Goal: Task Accomplishment & Management: Use online tool/utility

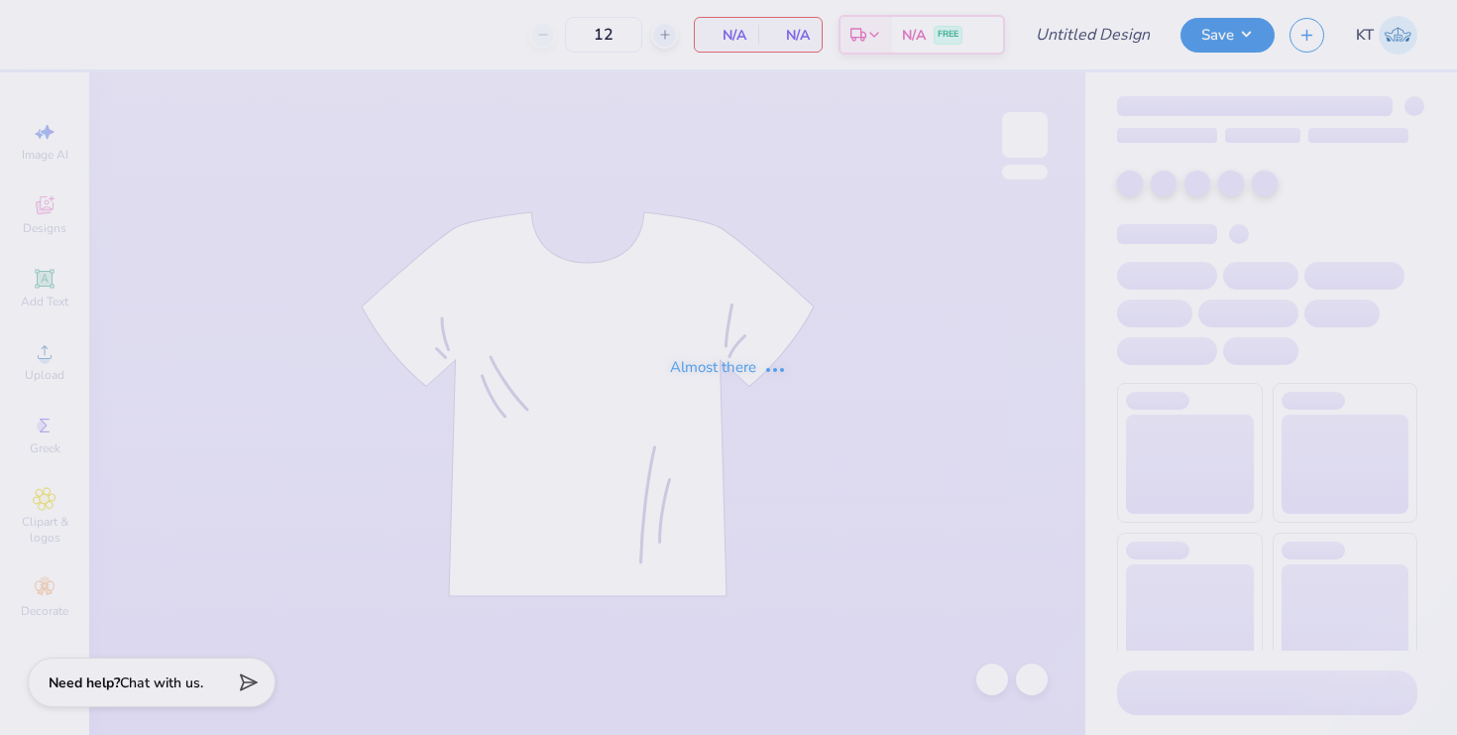
type input "50"
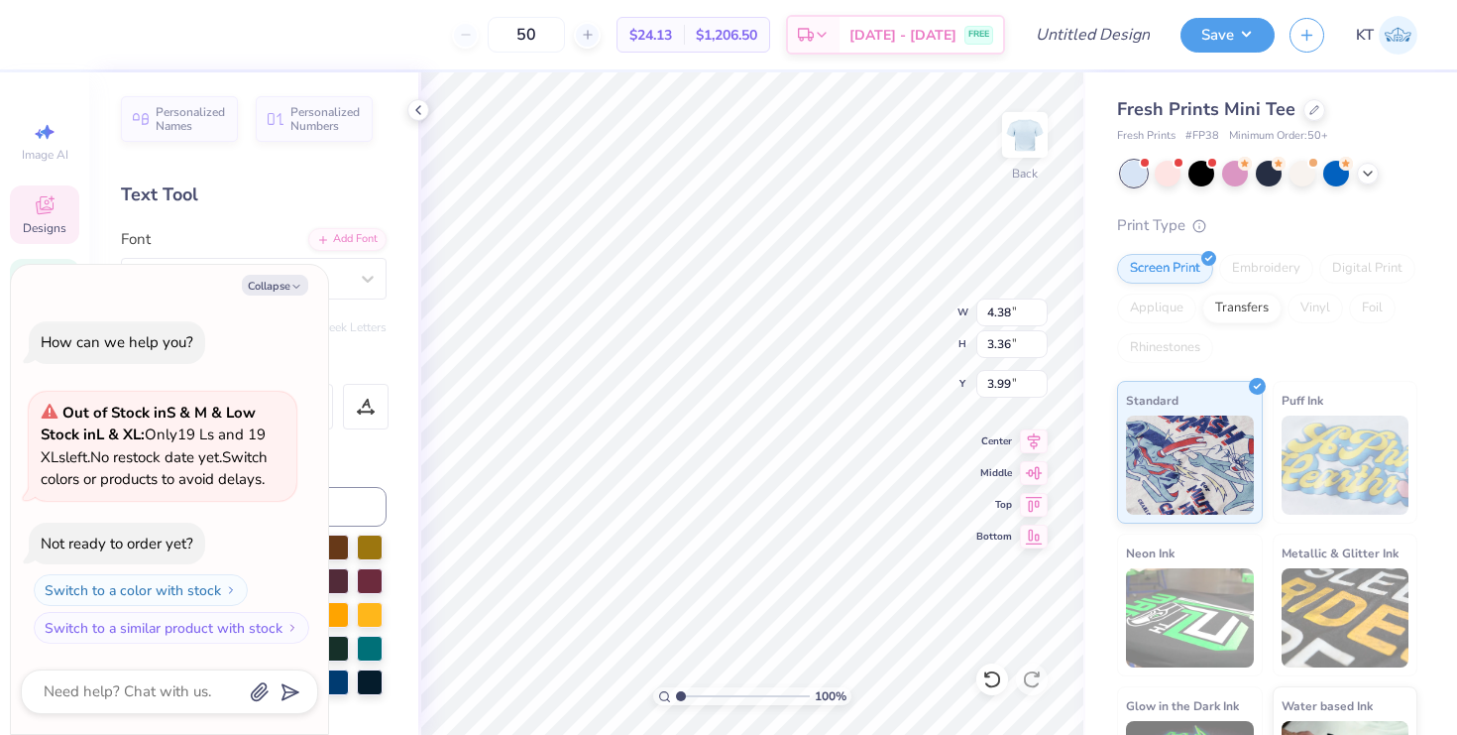
type textarea "x"
type textarea "phi"
type textarea "x"
type textarea "piphi"
type textarea "x"
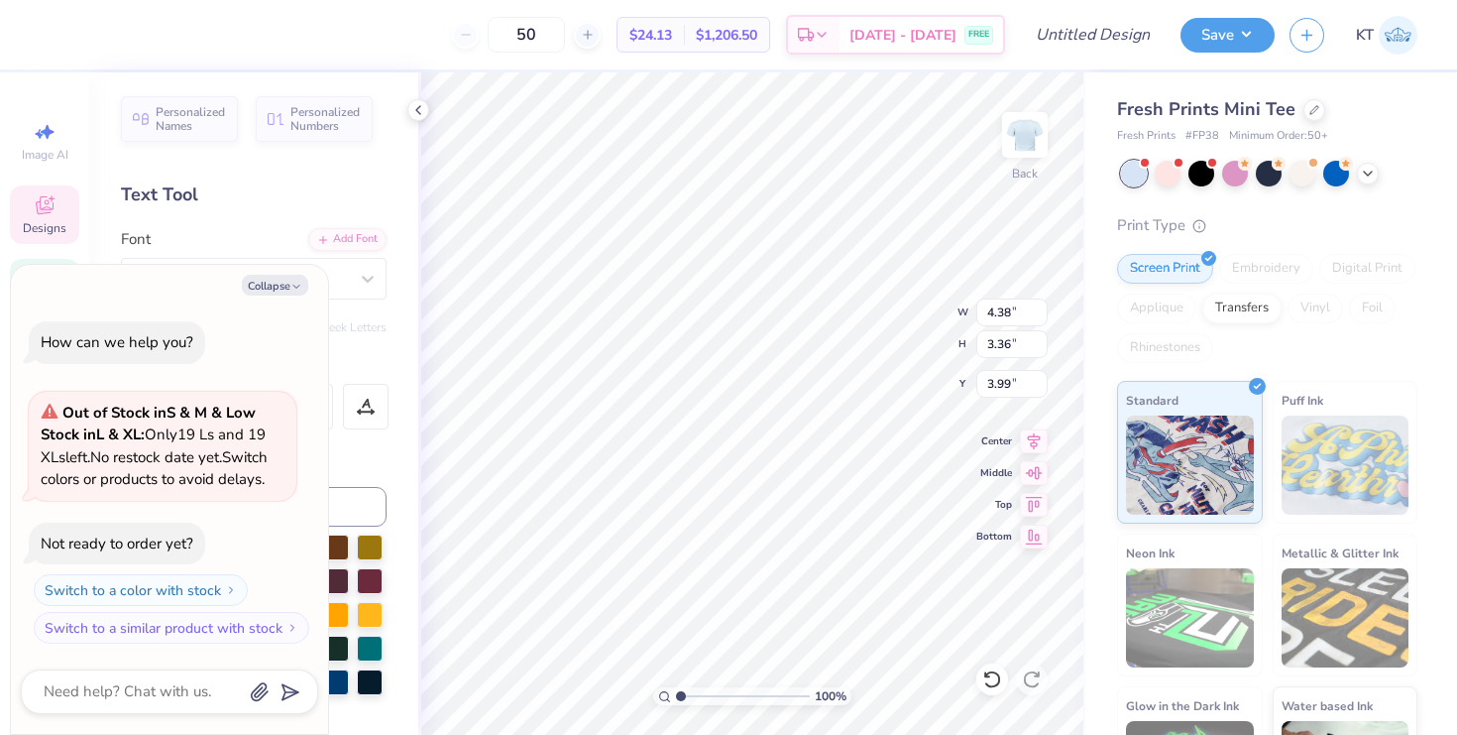
type textarea "pi phi"
type textarea "x"
type input "4.09"
type input "2.30"
type input "3.97"
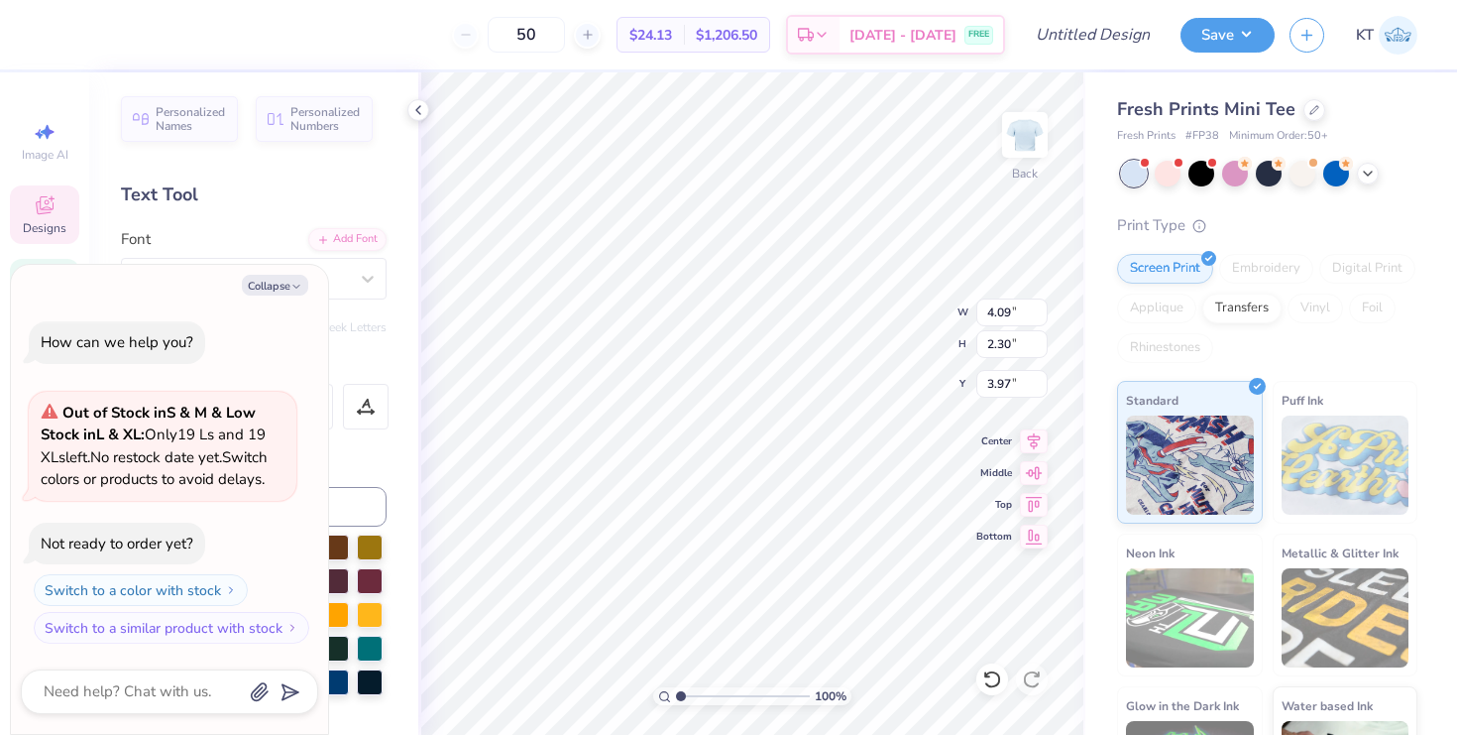
type textarea "x"
type input "4.18"
type textarea "x"
type textarea "piphi"
type textarea "x"
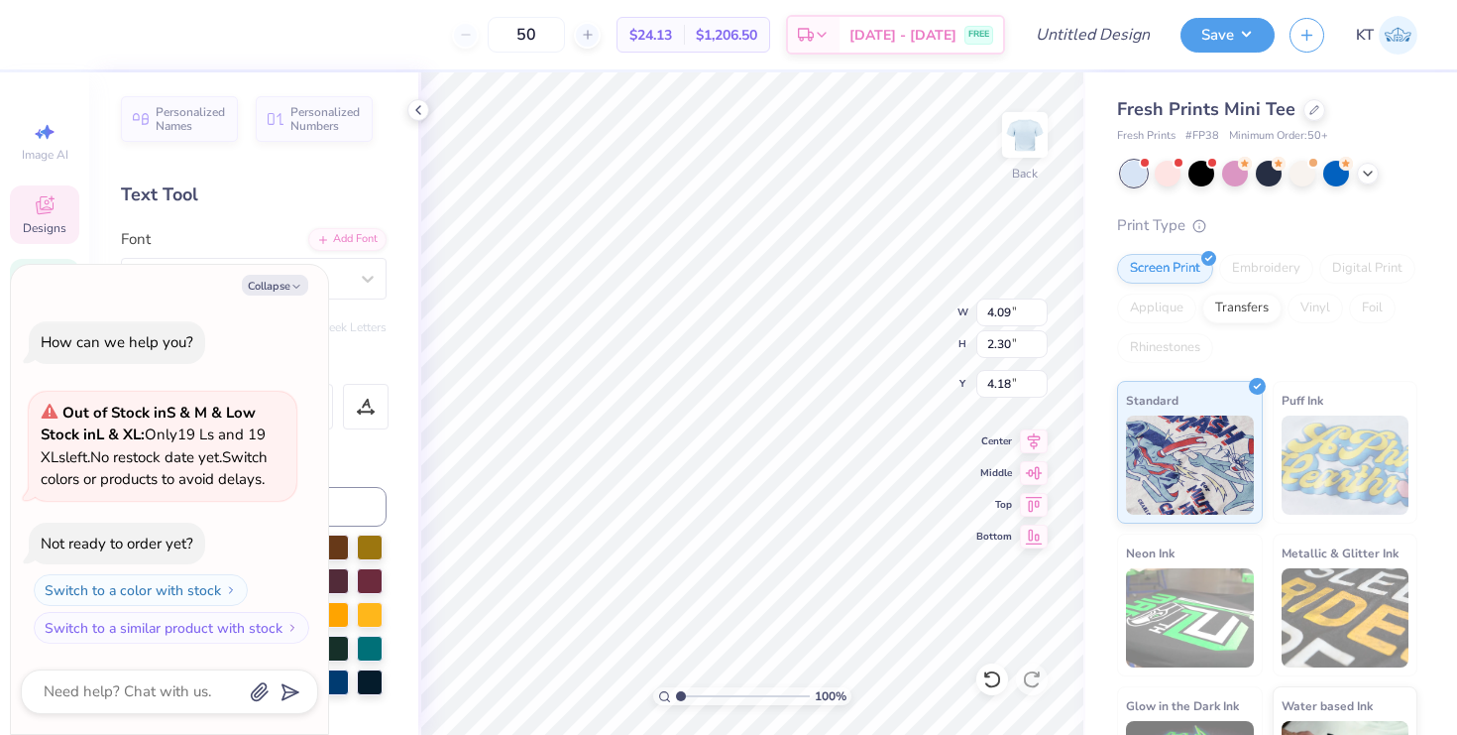
type textarea "pi phi"
type textarea "x"
type input "4.00"
type textarea "x"
type textarea "piphi"
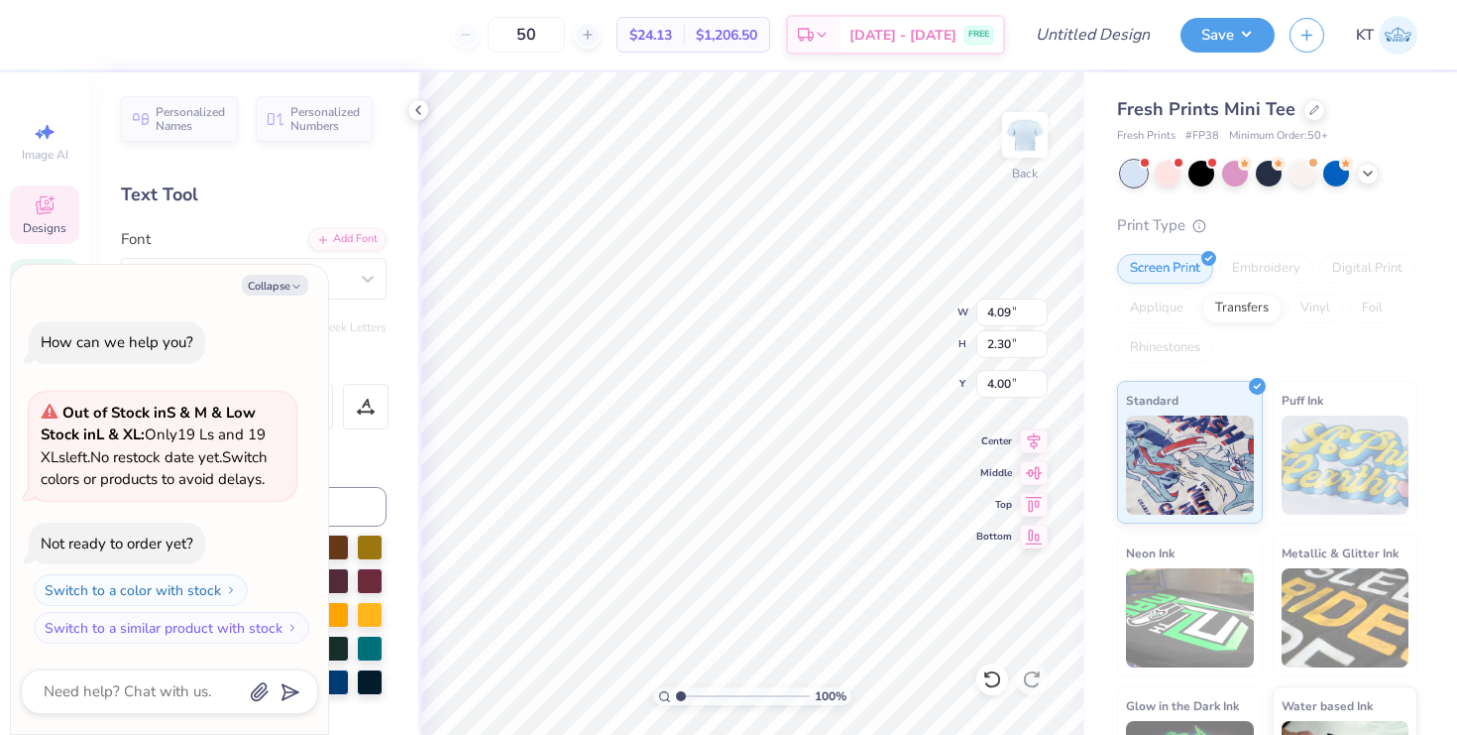
type textarea "x"
type textarea "pphi"
type textarea "x"
type textarea "phi"
type textarea "x"
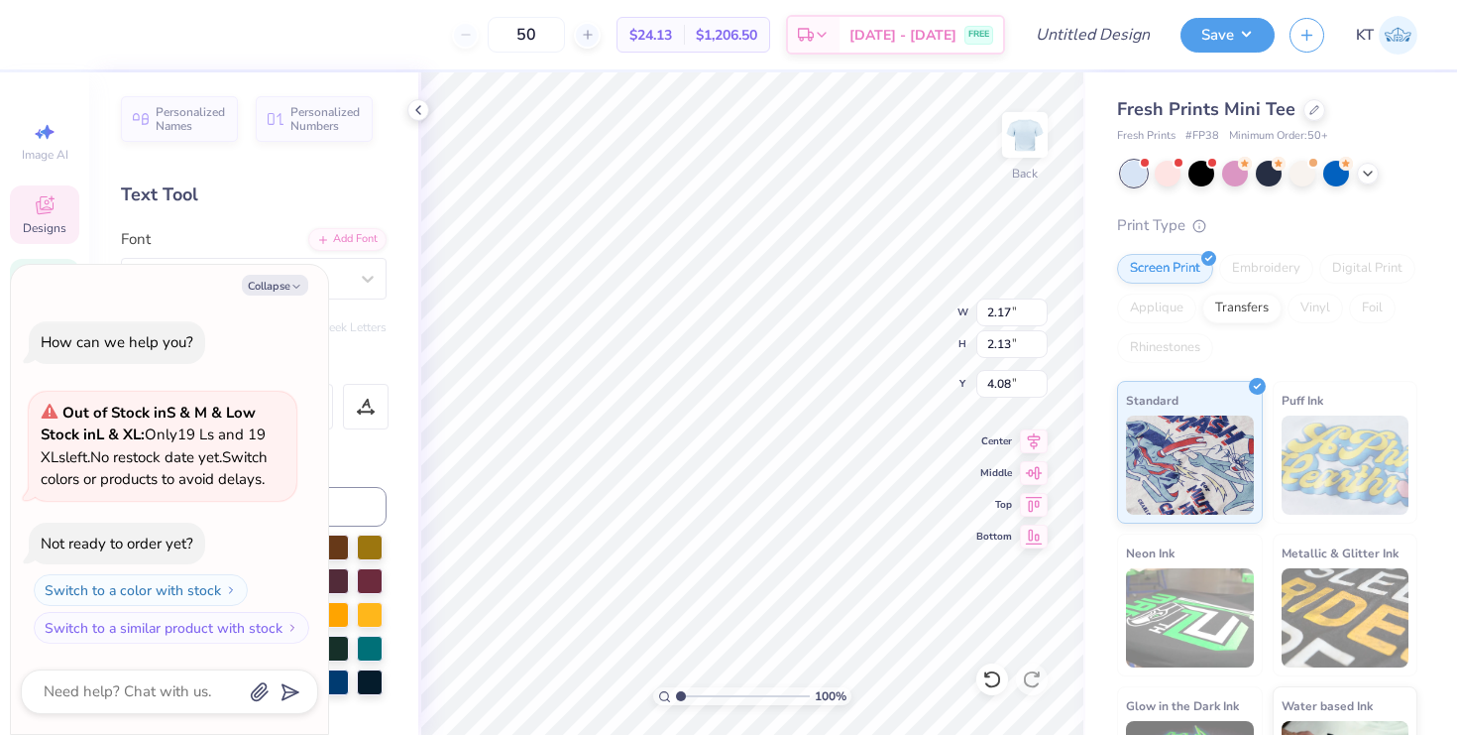
type input "4.47"
type textarea "x"
type input "3.00"
type textarea "x"
type textarea "pi"
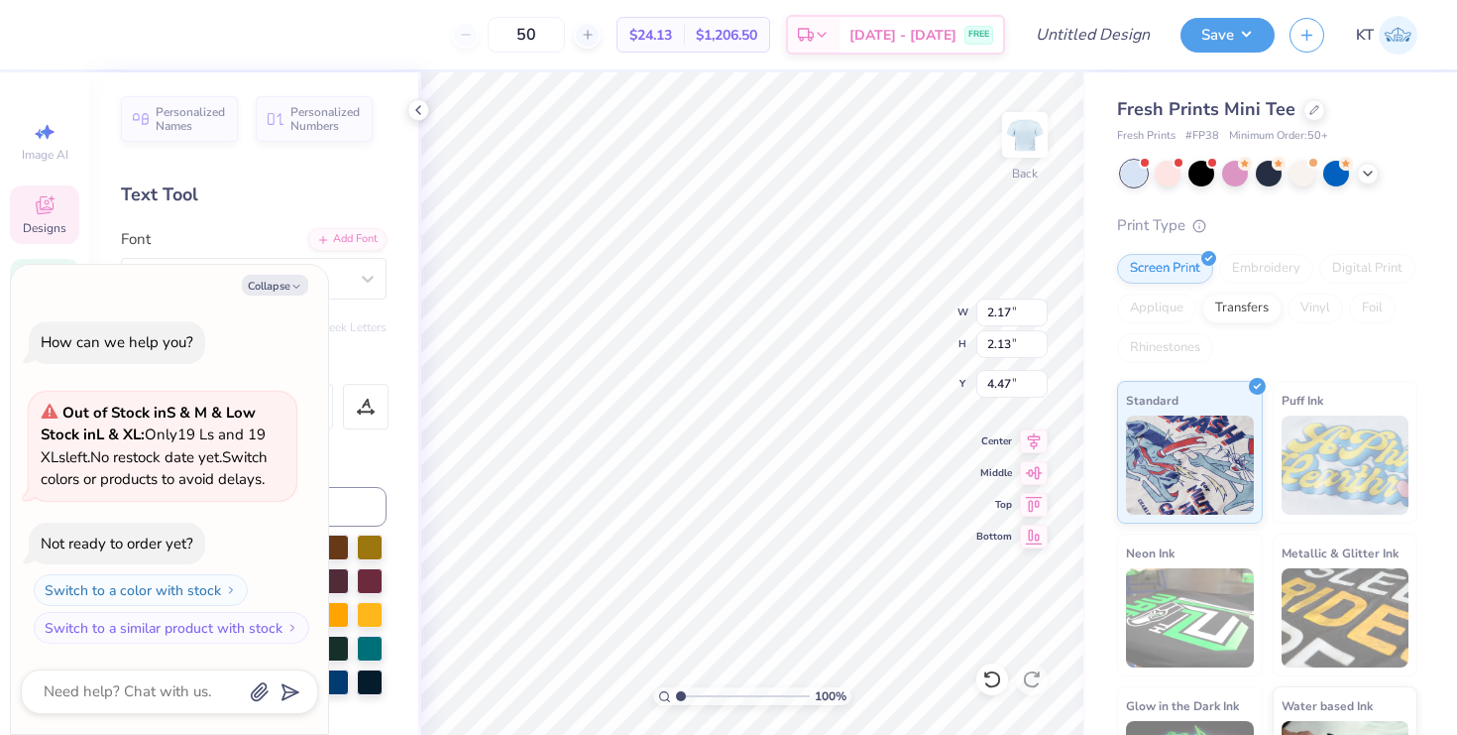
type textarea "x"
type input "4.04"
type textarea "x"
type input "1.47"
type input "1.68"
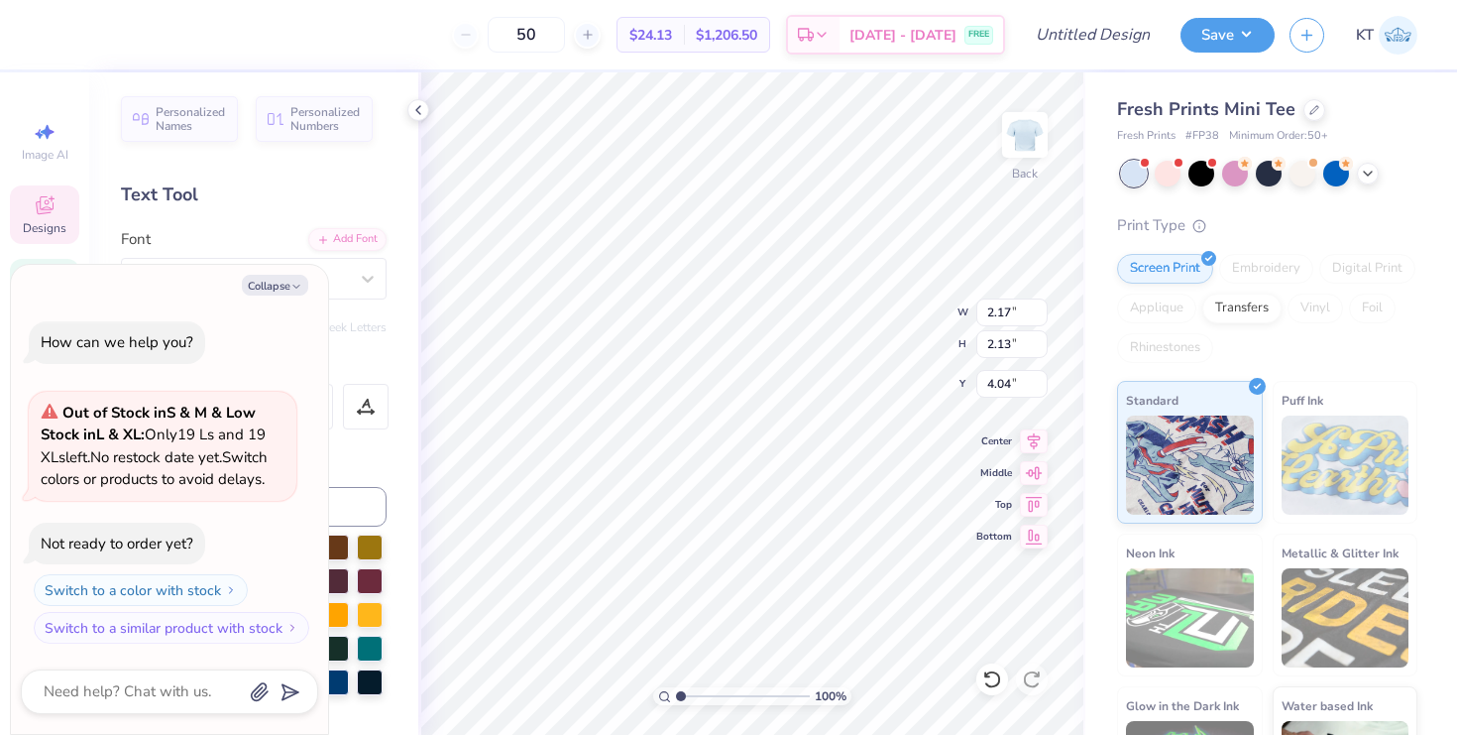
type input "3.20"
type textarea "x"
type input "4.62"
type textarea "x"
type input "2.17"
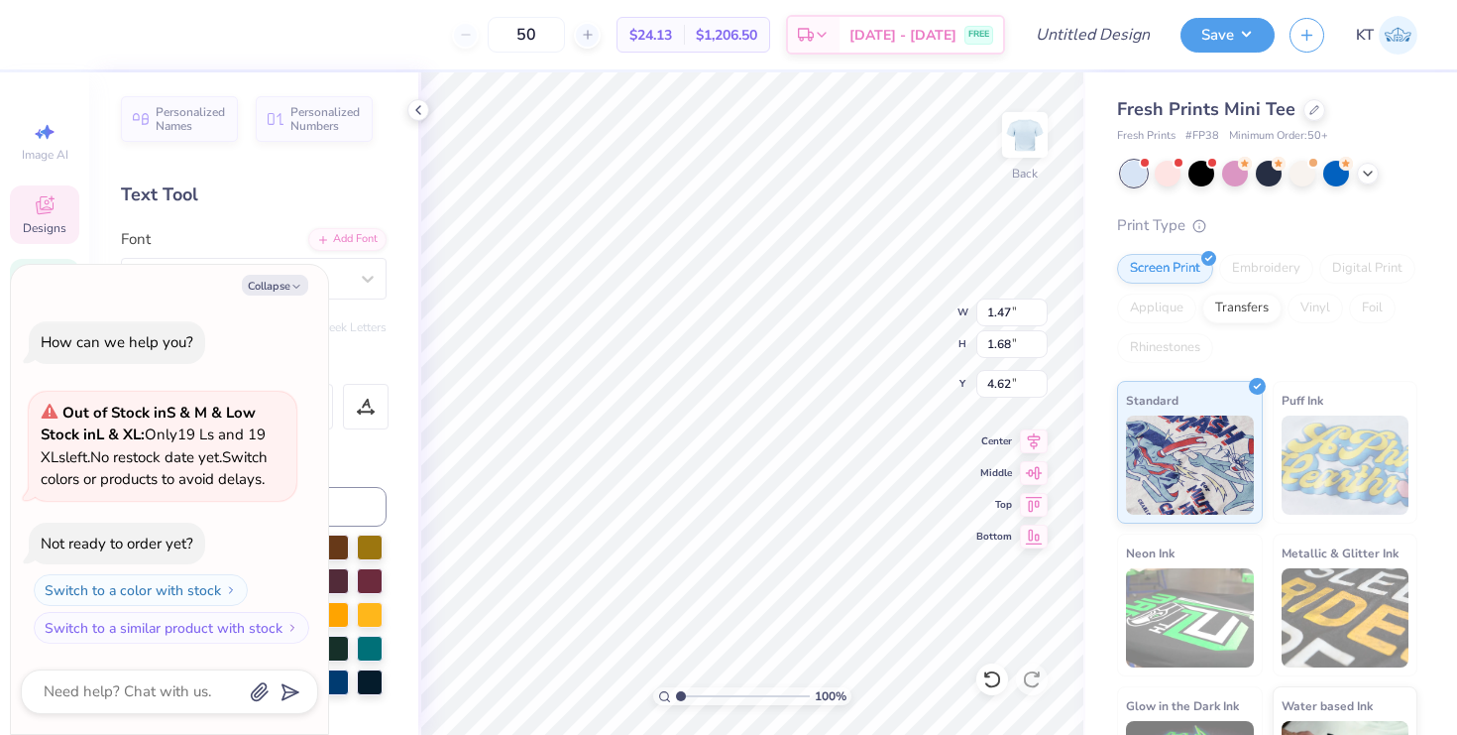
type input "2.13"
type input "4.04"
type textarea "x"
type input "3.83"
type textarea "x"
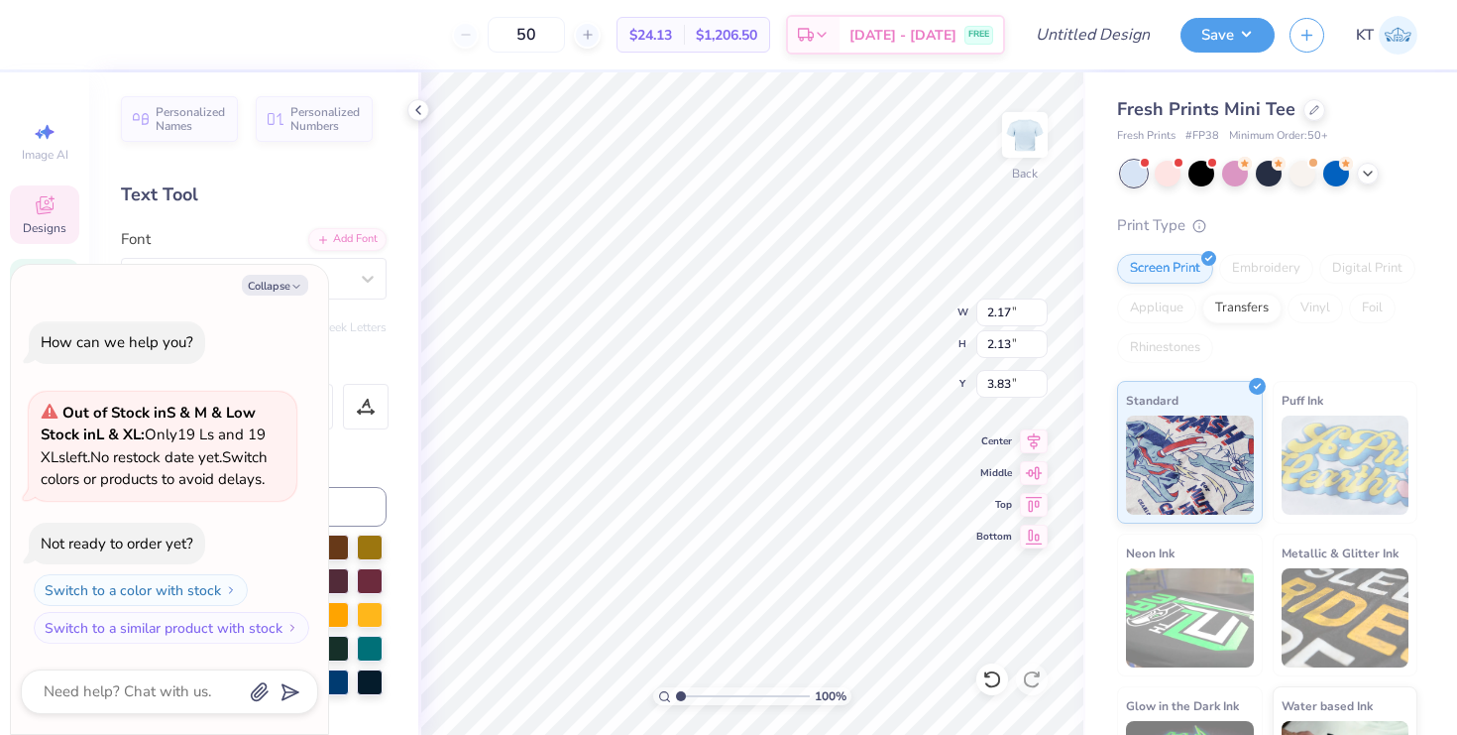
type input "1.47"
type input "1.68"
type input "4.62"
click at [413, 99] on div at bounding box center [418, 110] width 22 height 22
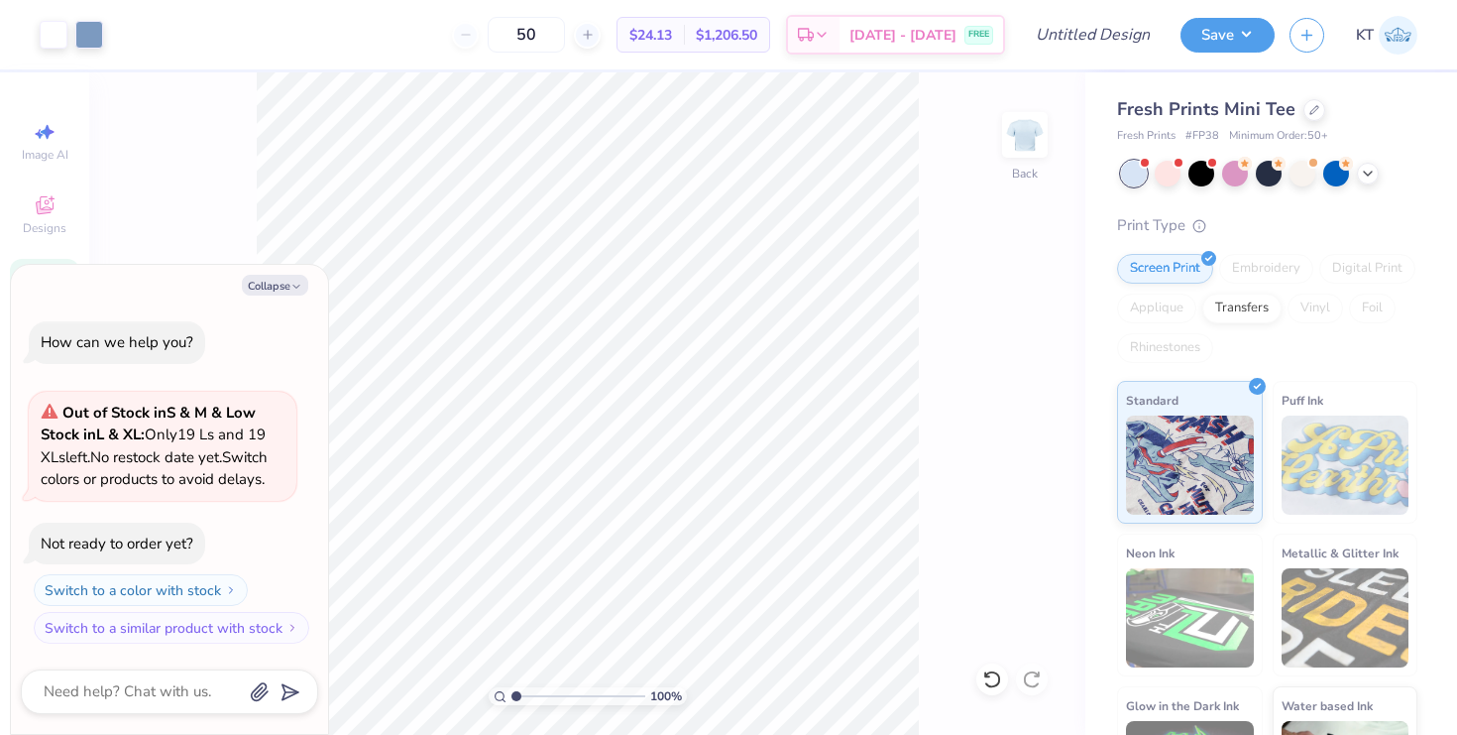
click at [1300, 119] on div "Fresh Prints Mini Tee" at bounding box center [1267, 109] width 300 height 27
click at [1310, 110] on icon at bounding box center [1315, 108] width 10 height 10
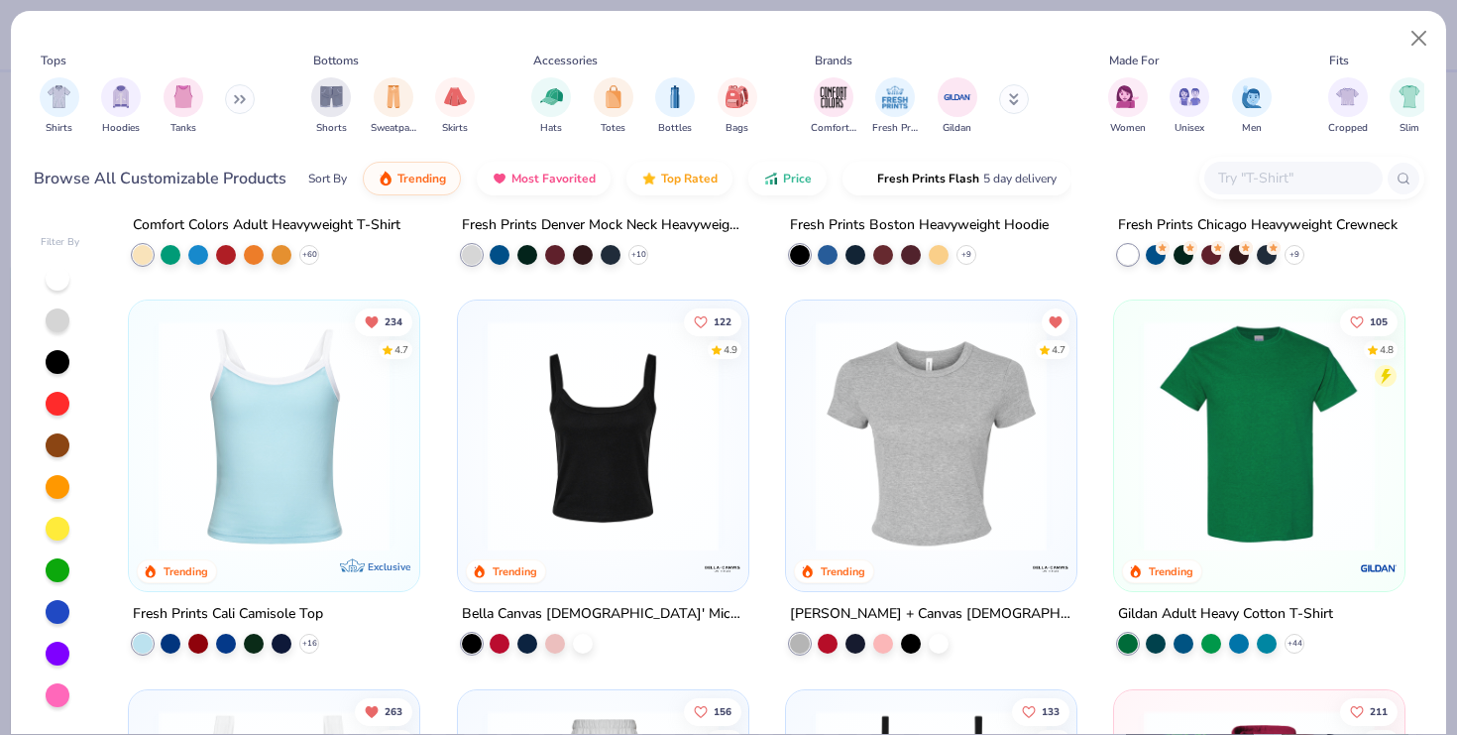
scroll to position [365, 0]
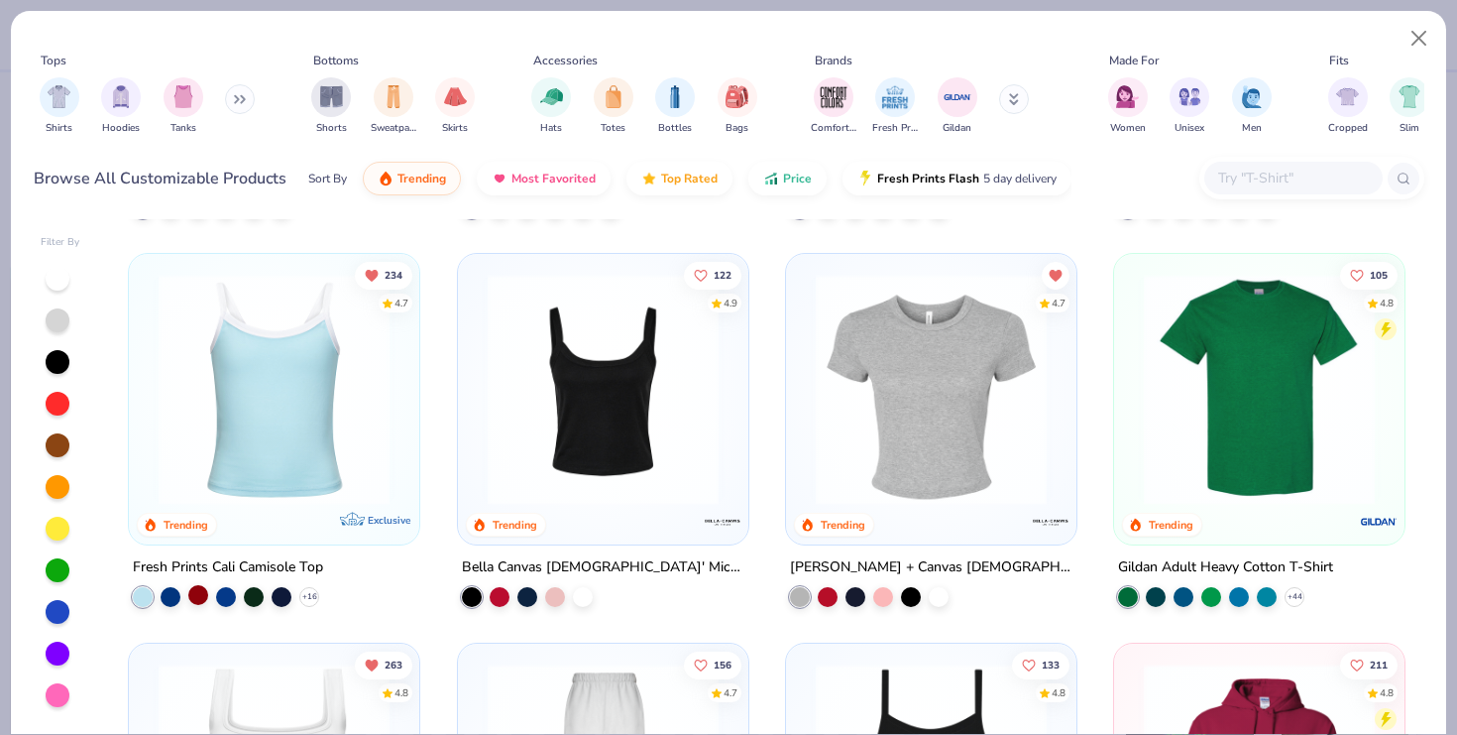
click at [190, 598] on div at bounding box center [198, 595] width 20 height 20
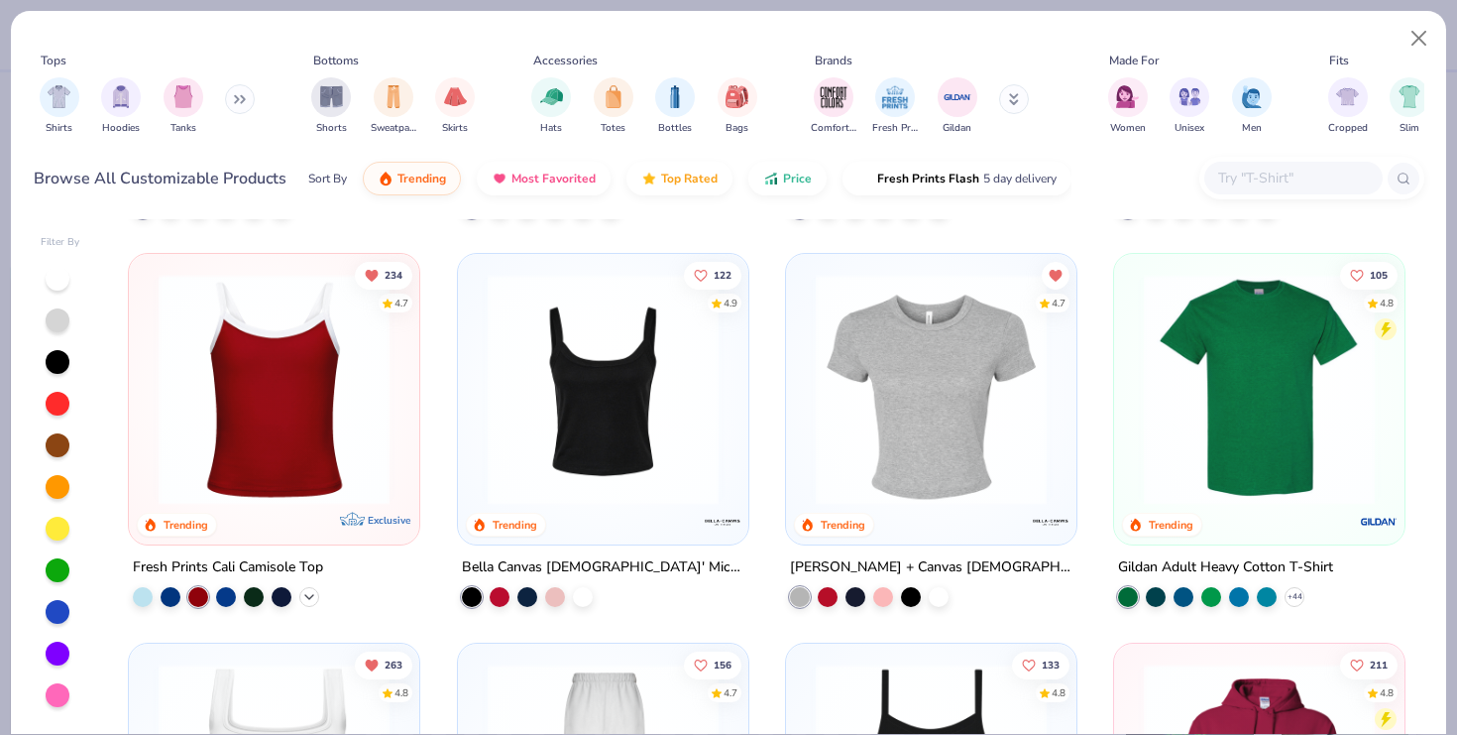
click at [313, 595] on icon at bounding box center [309, 597] width 16 height 16
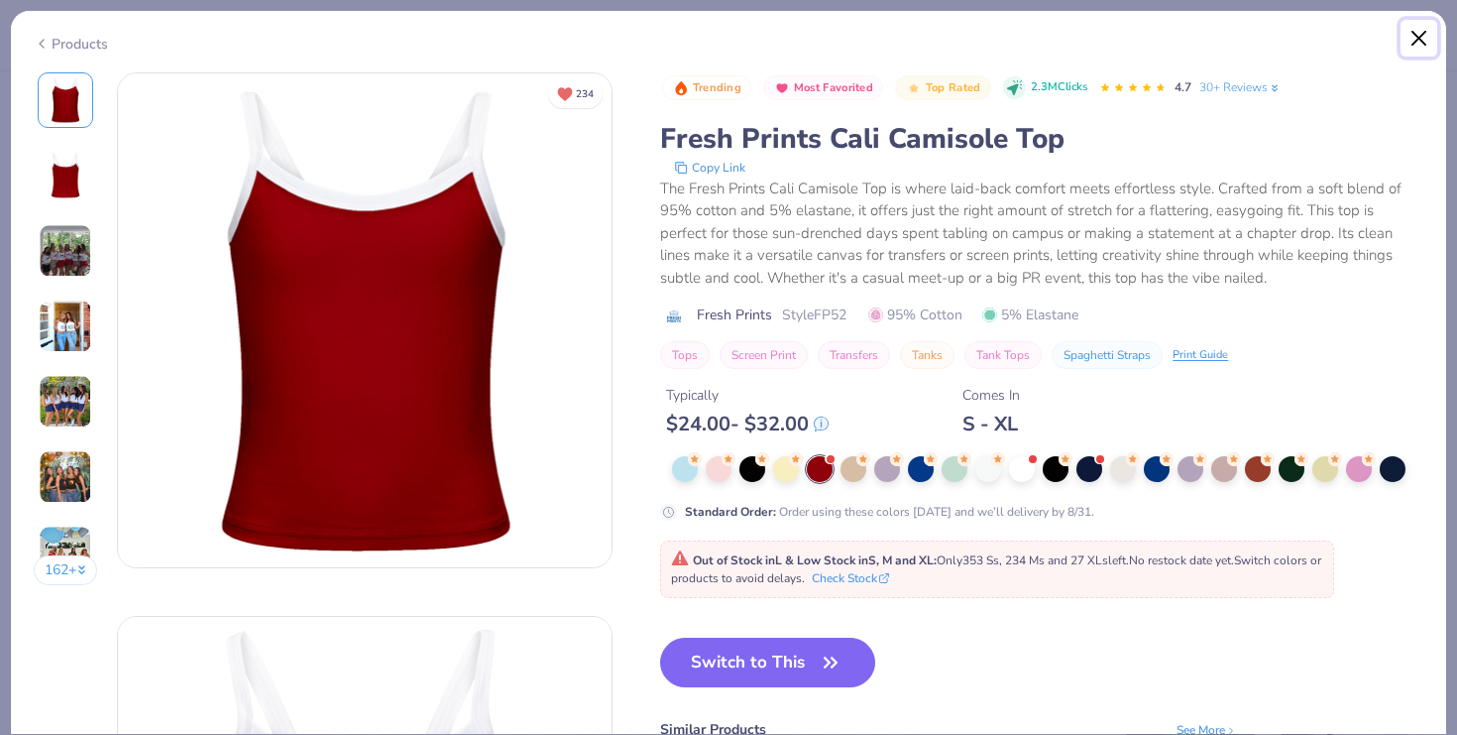
click at [1426, 33] on button "Close" at bounding box center [1420, 39] width 38 height 38
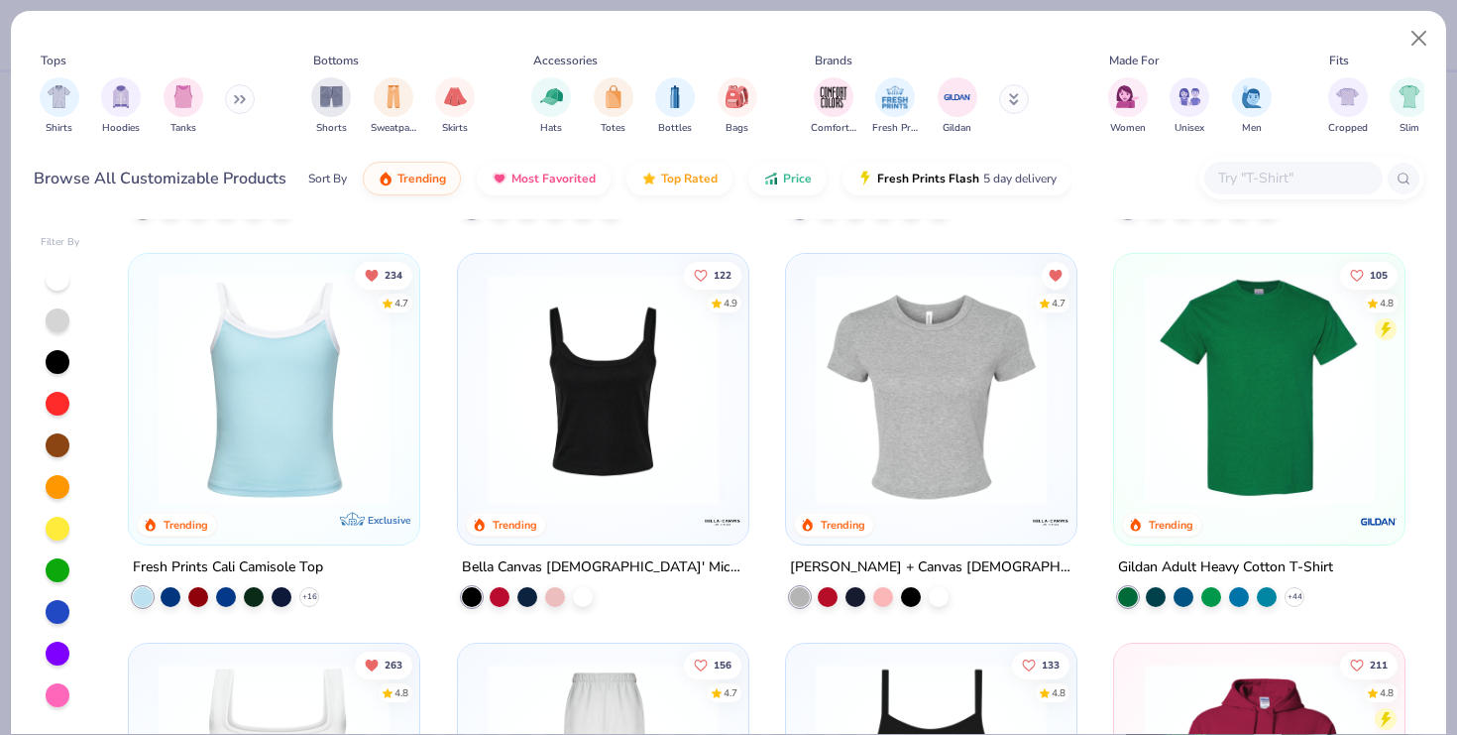
click at [603, 497] on img at bounding box center [603, 389] width 251 height 231
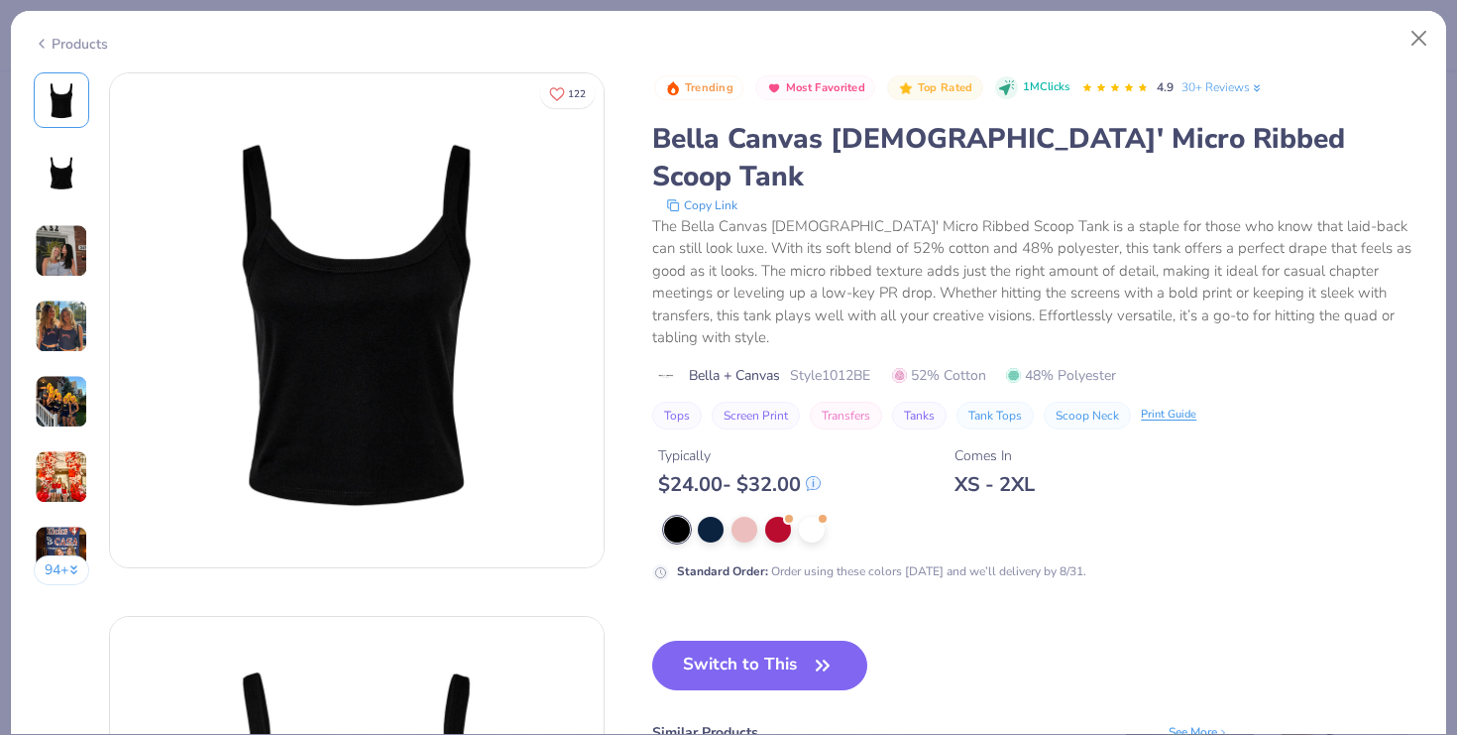
drag, startPoint x: 785, startPoint y: 477, endPoint x: 782, endPoint y: 487, distance: 10.4
click at [785, 517] on div at bounding box center [778, 530] width 26 height 26
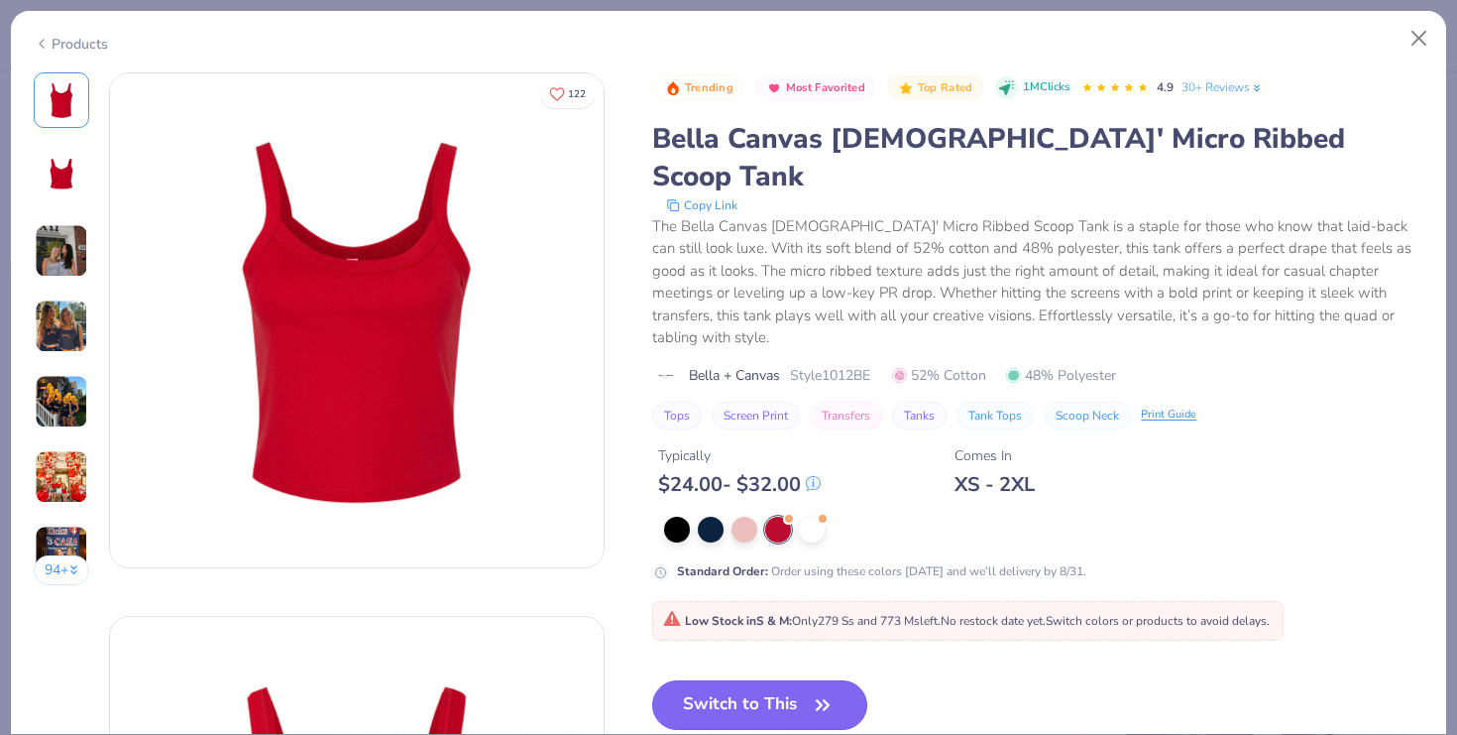
click at [734, 680] on button "Switch to This" at bounding box center [759, 705] width 215 height 50
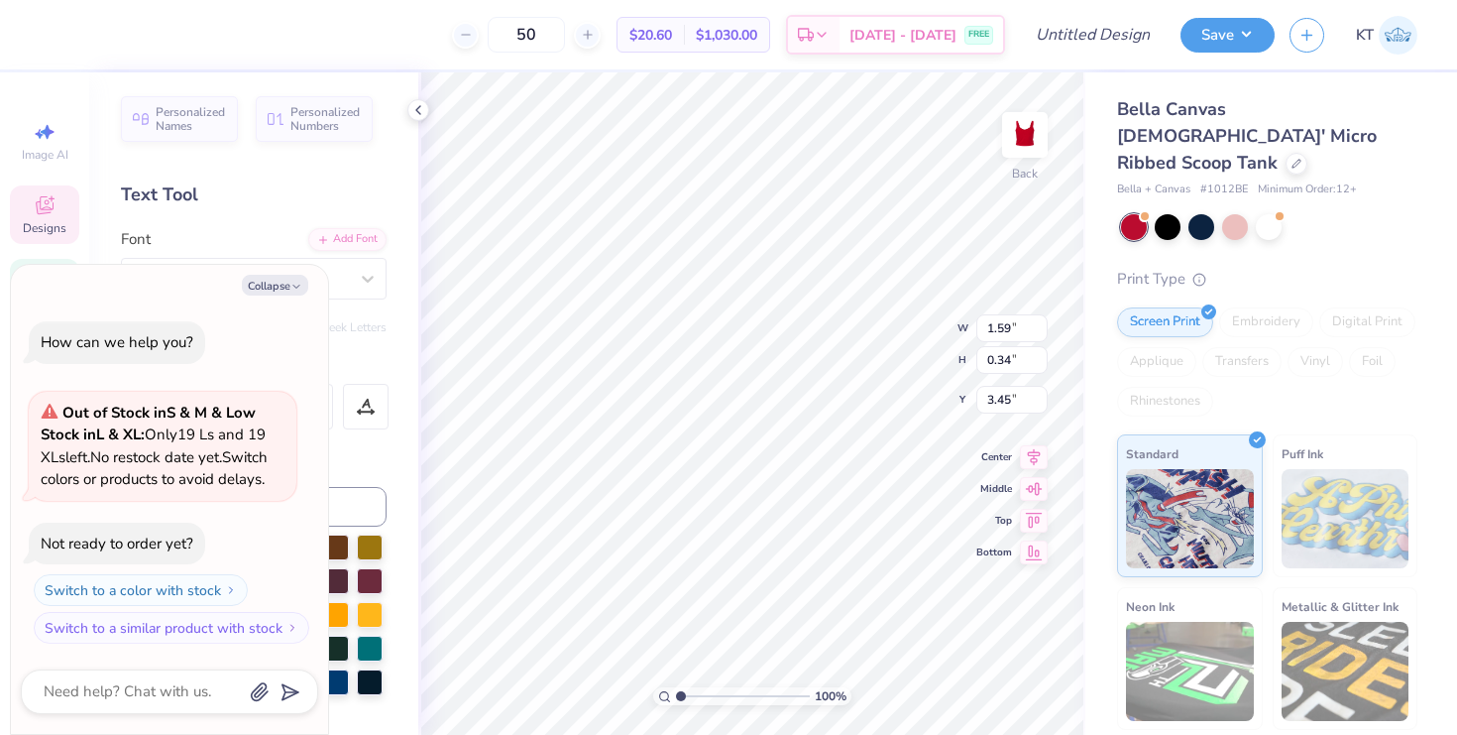
click at [380, 186] on div "Text Tool" at bounding box center [254, 194] width 266 height 27
click at [88, 36] on div at bounding box center [89, 33] width 28 height 28
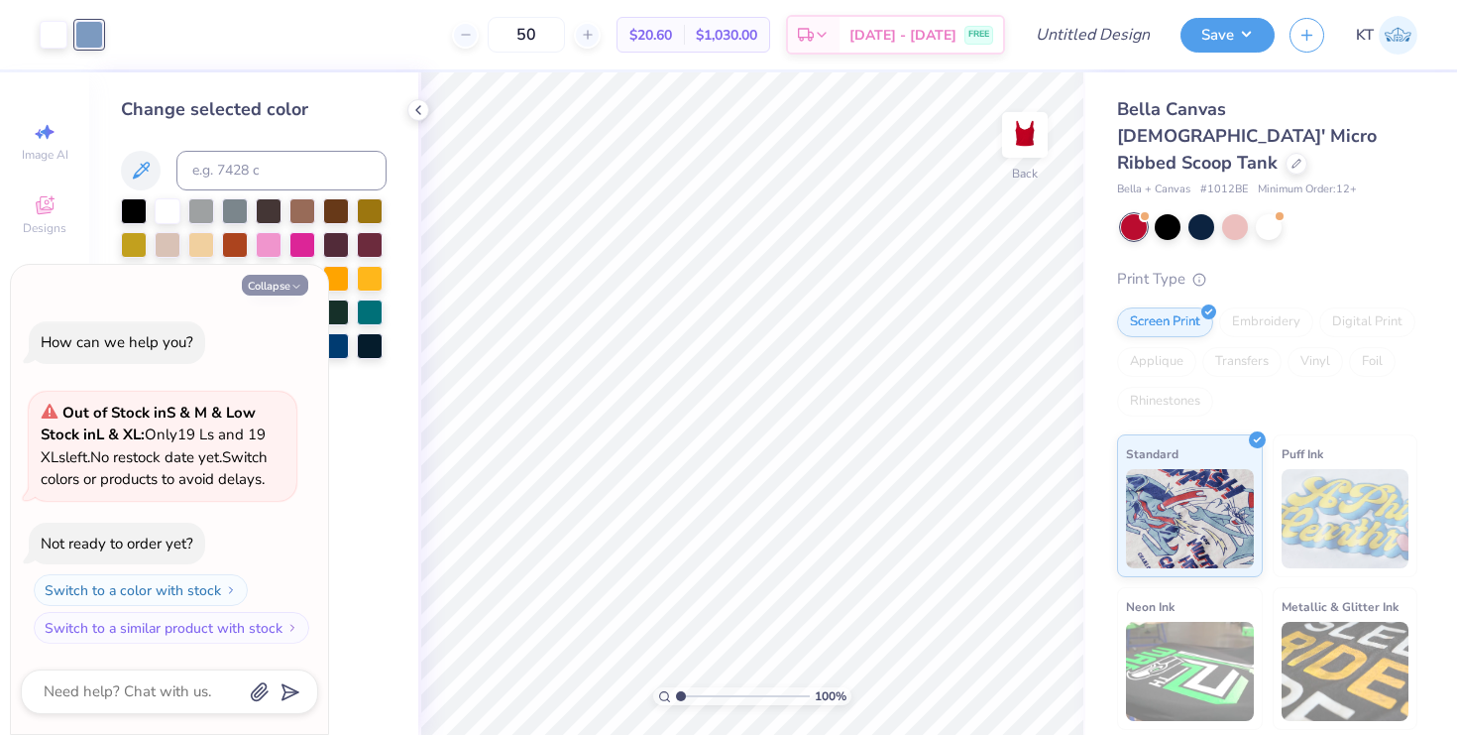
click at [282, 287] on button "Collapse" at bounding box center [275, 285] width 66 height 21
type textarea "x"
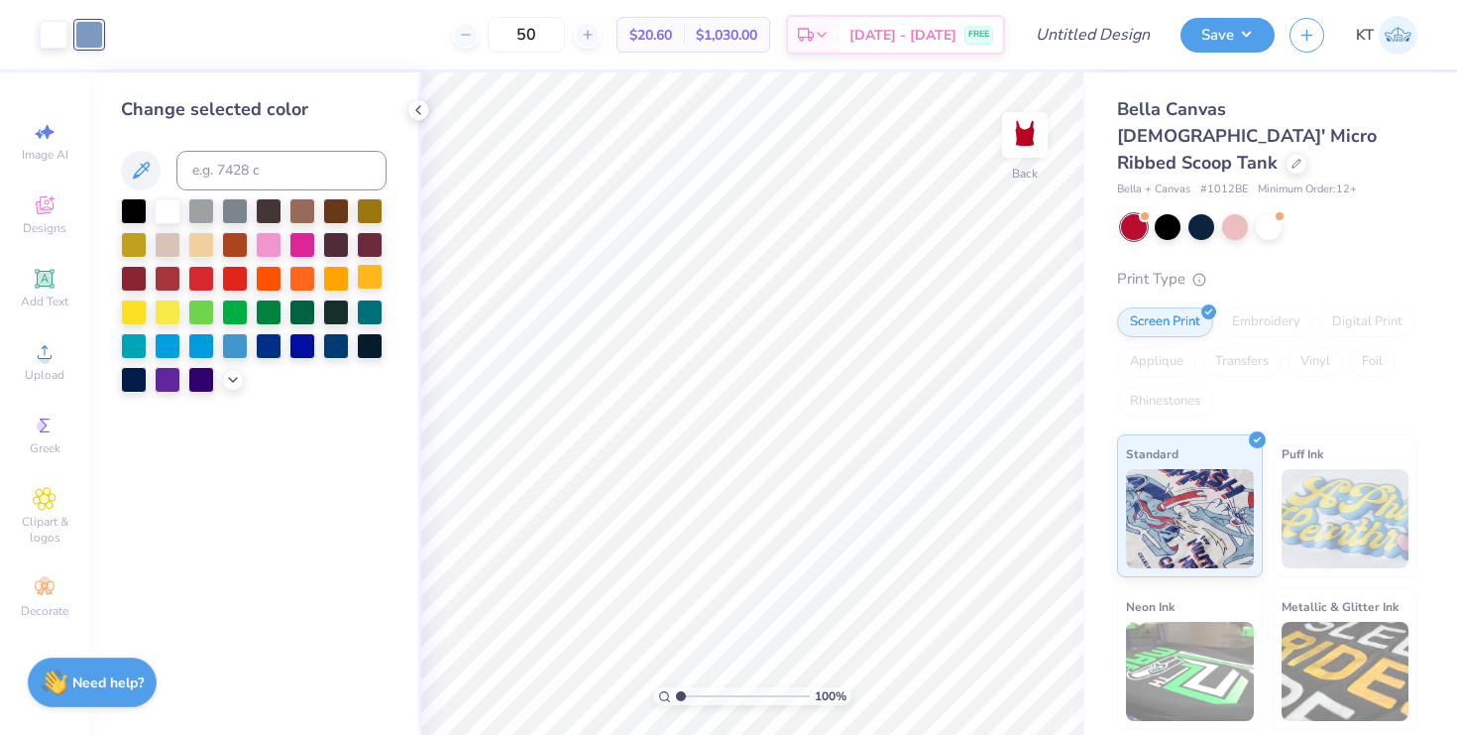
click at [366, 282] on div at bounding box center [370, 277] width 26 height 26
click at [54, 25] on div at bounding box center [54, 33] width 28 height 28
click at [342, 282] on div at bounding box center [336, 277] width 26 height 26
click at [379, 282] on div at bounding box center [370, 277] width 26 height 26
click at [987, 673] on icon at bounding box center [991, 679] width 17 height 18
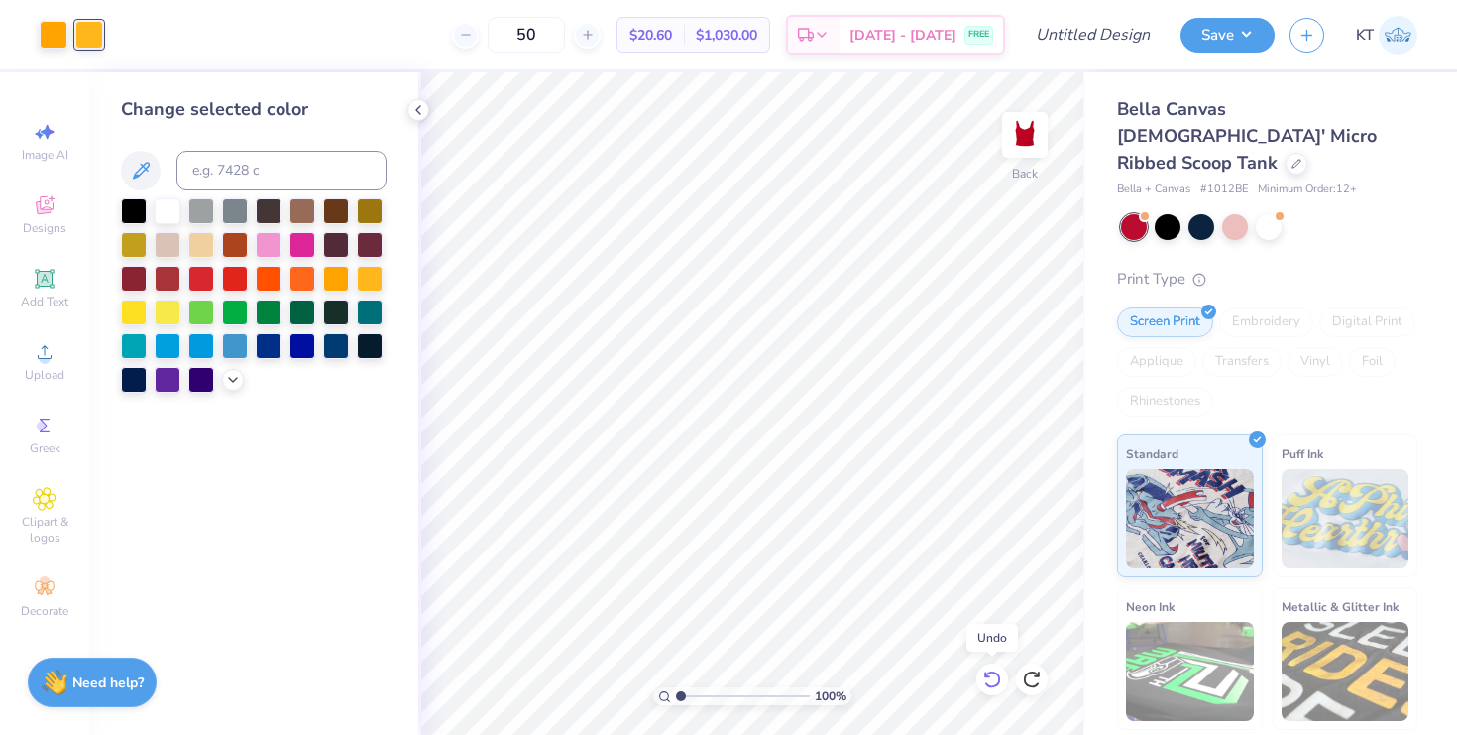
click at [987, 673] on icon at bounding box center [991, 679] width 17 height 18
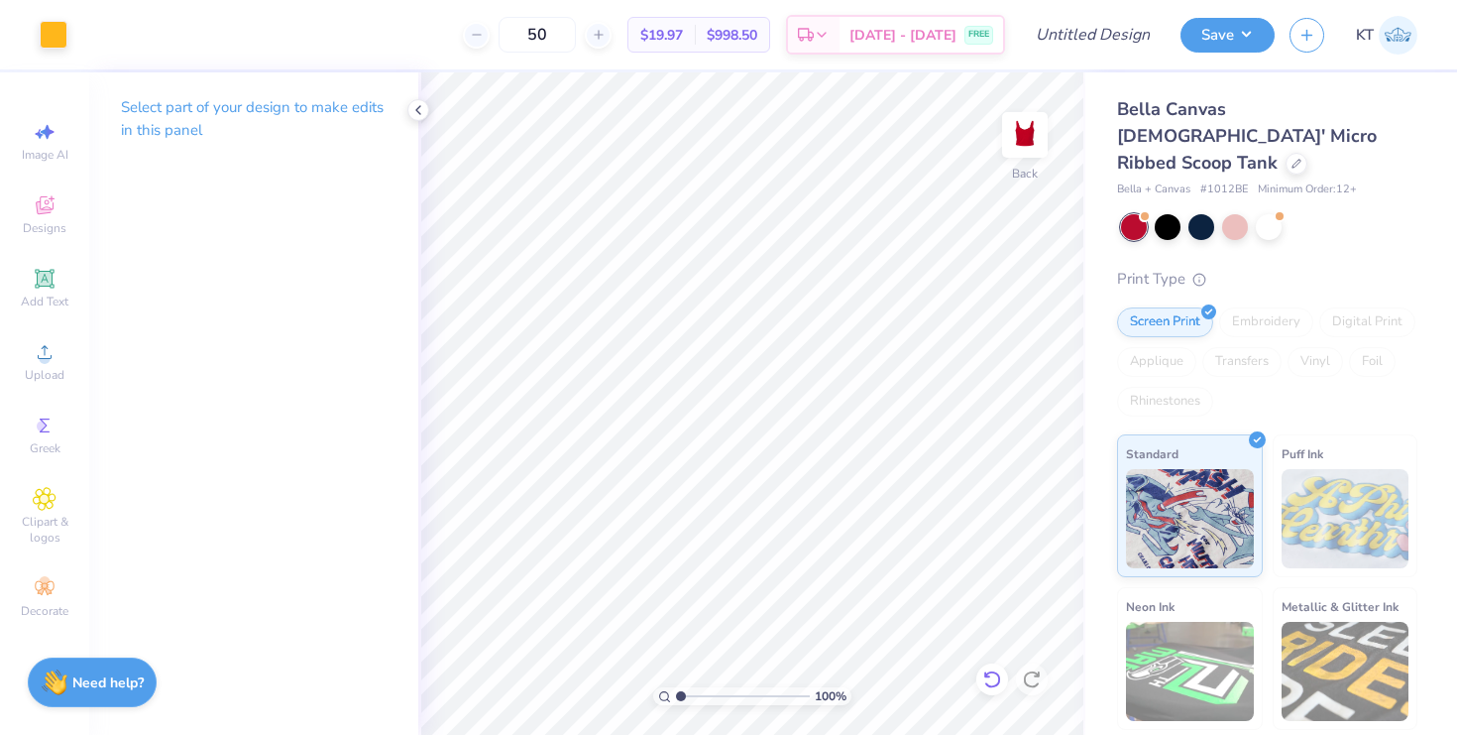
click at [981, 671] on div at bounding box center [993, 679] width 32 height 32
type input "2.80"
type input "2.75"
type input "0.63"
click at [419, 107] on icon at bounding box center [418, 110] width 16 height 16
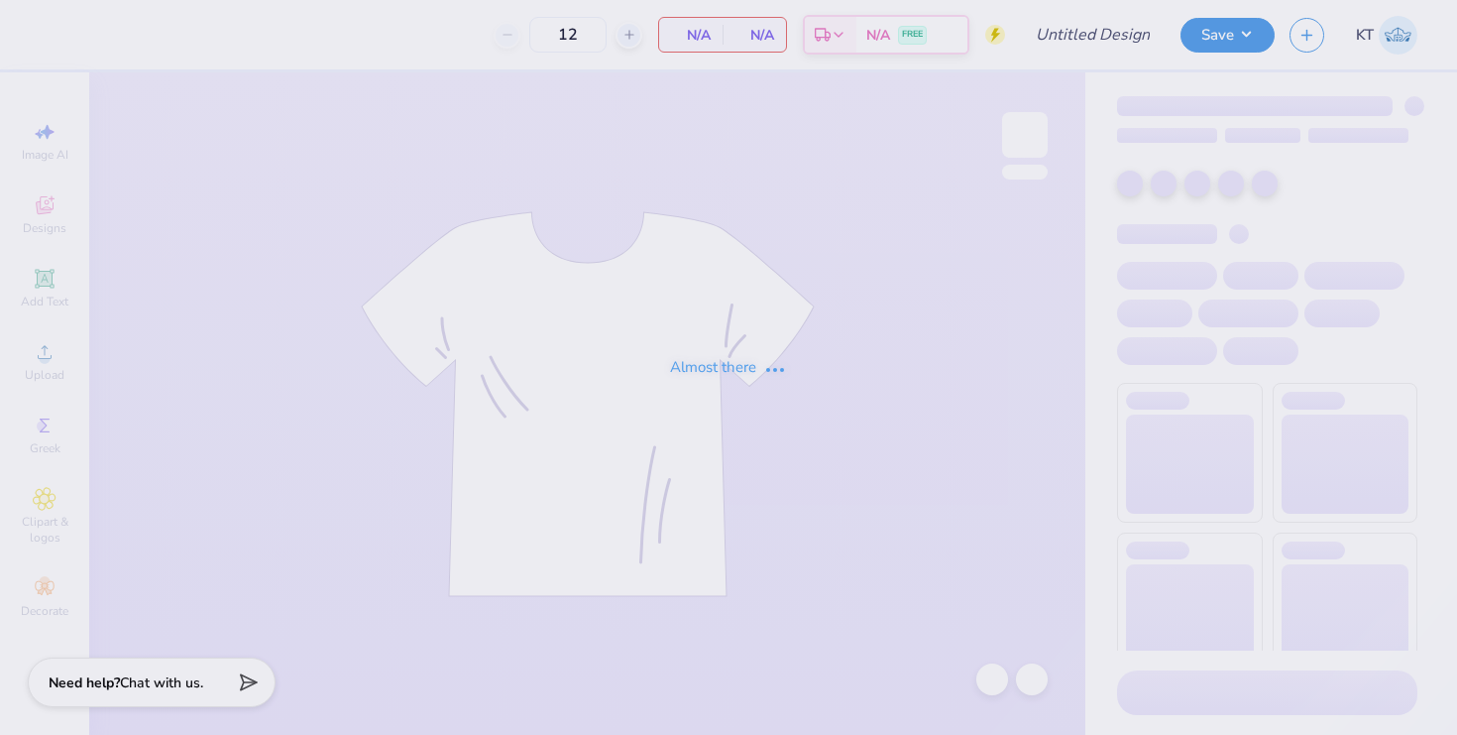
type input "50"
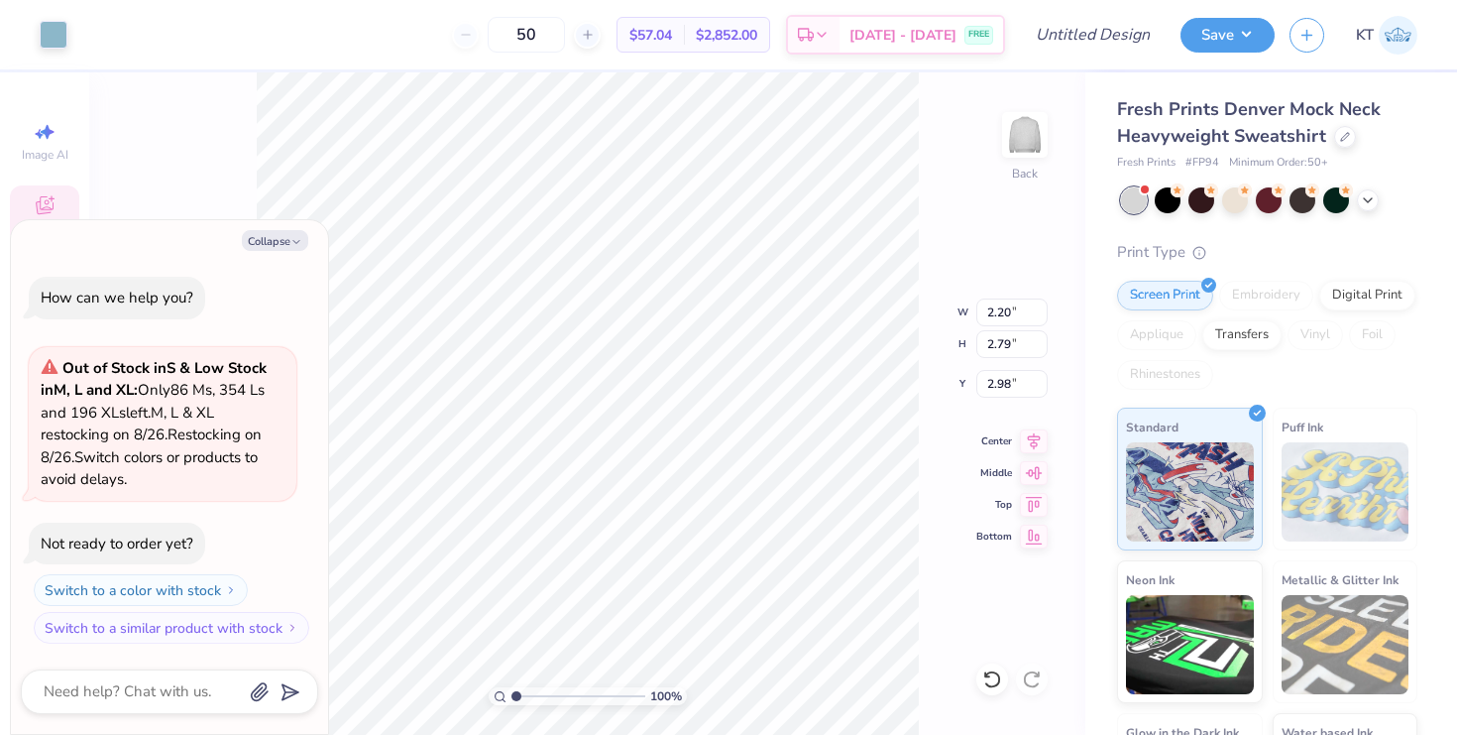
type textarea "x"
type input "2.19"
type input "2.94"
type input "2.83"
type textarea "x"
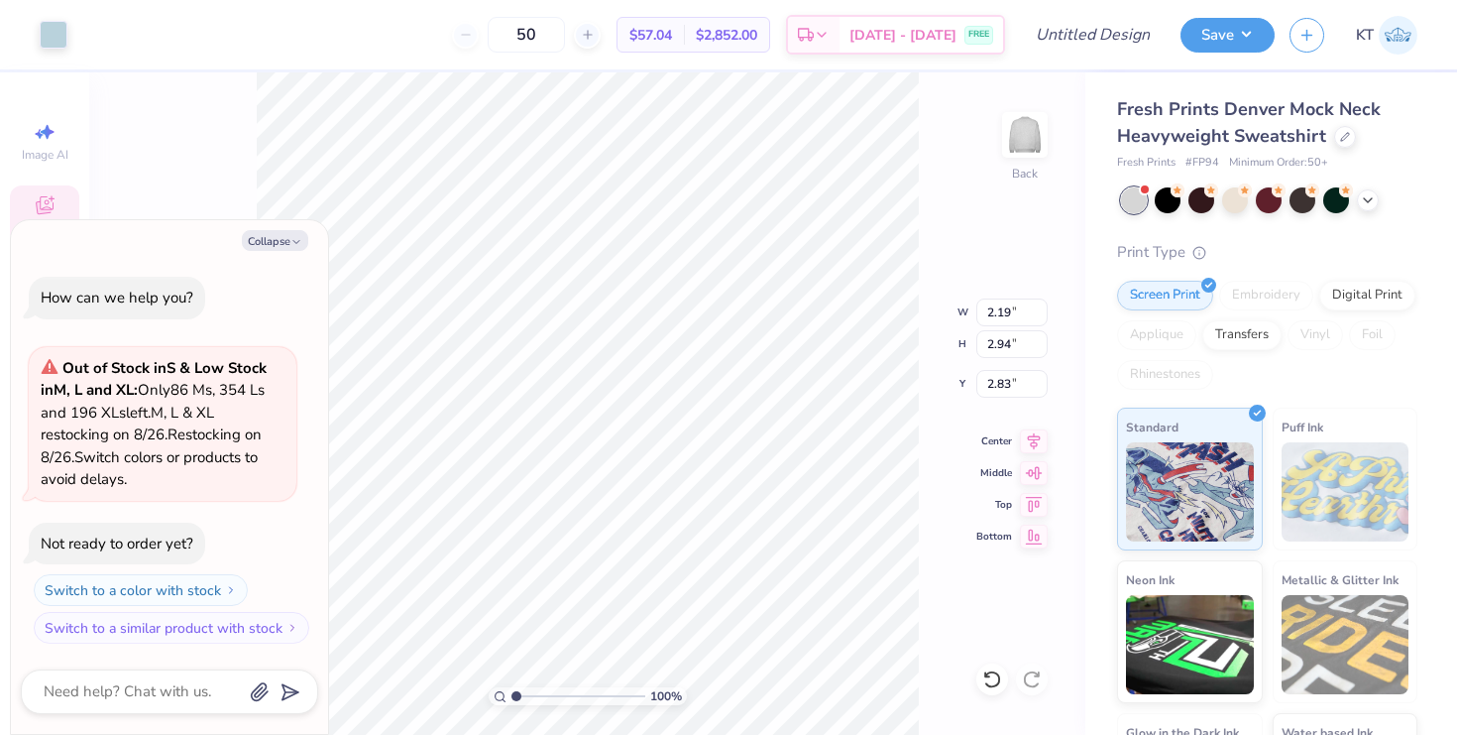
type input "12.50"
type input "4.46"
type input "2.26"
type textarea "x"
type input "2.14"
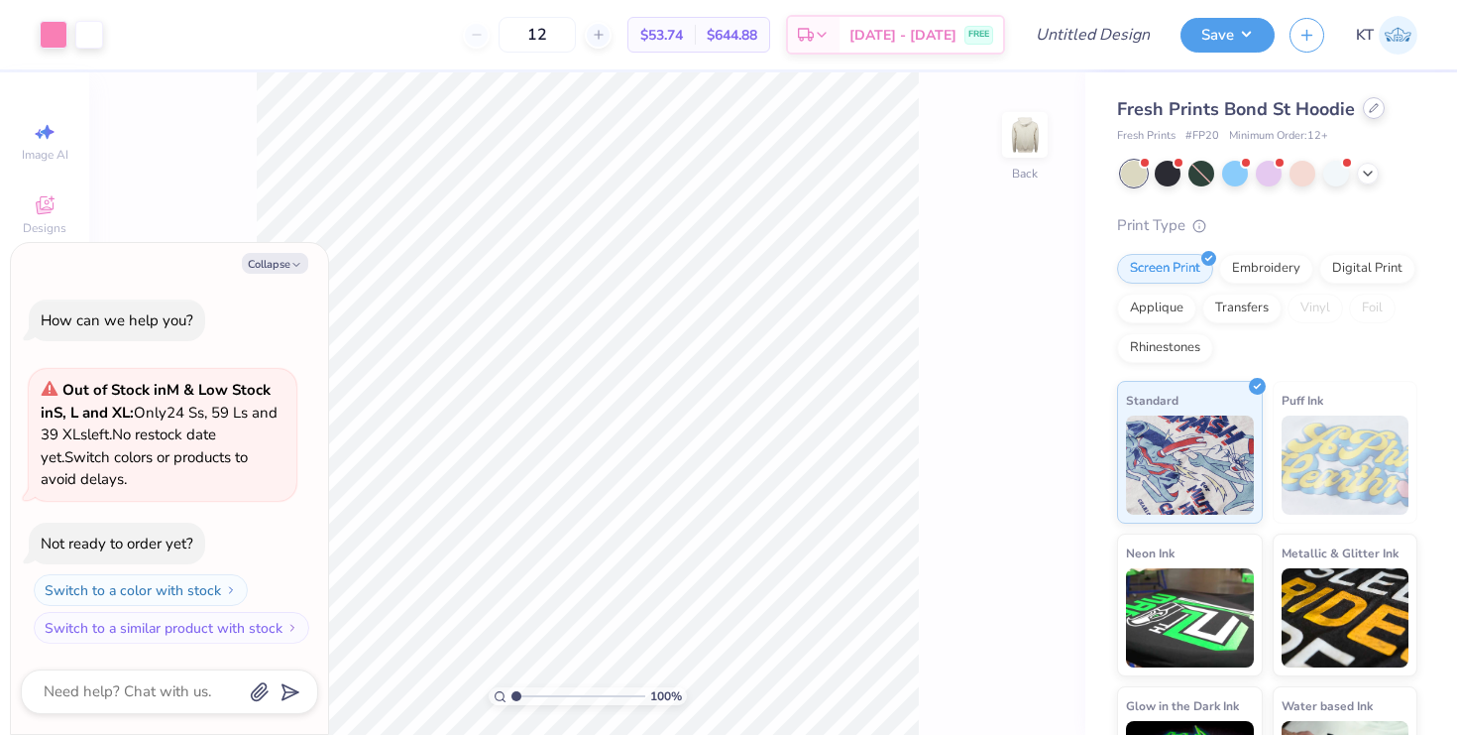
click at [1371, 106] on icon at bounding box center [1374, 108] width 10 height 10
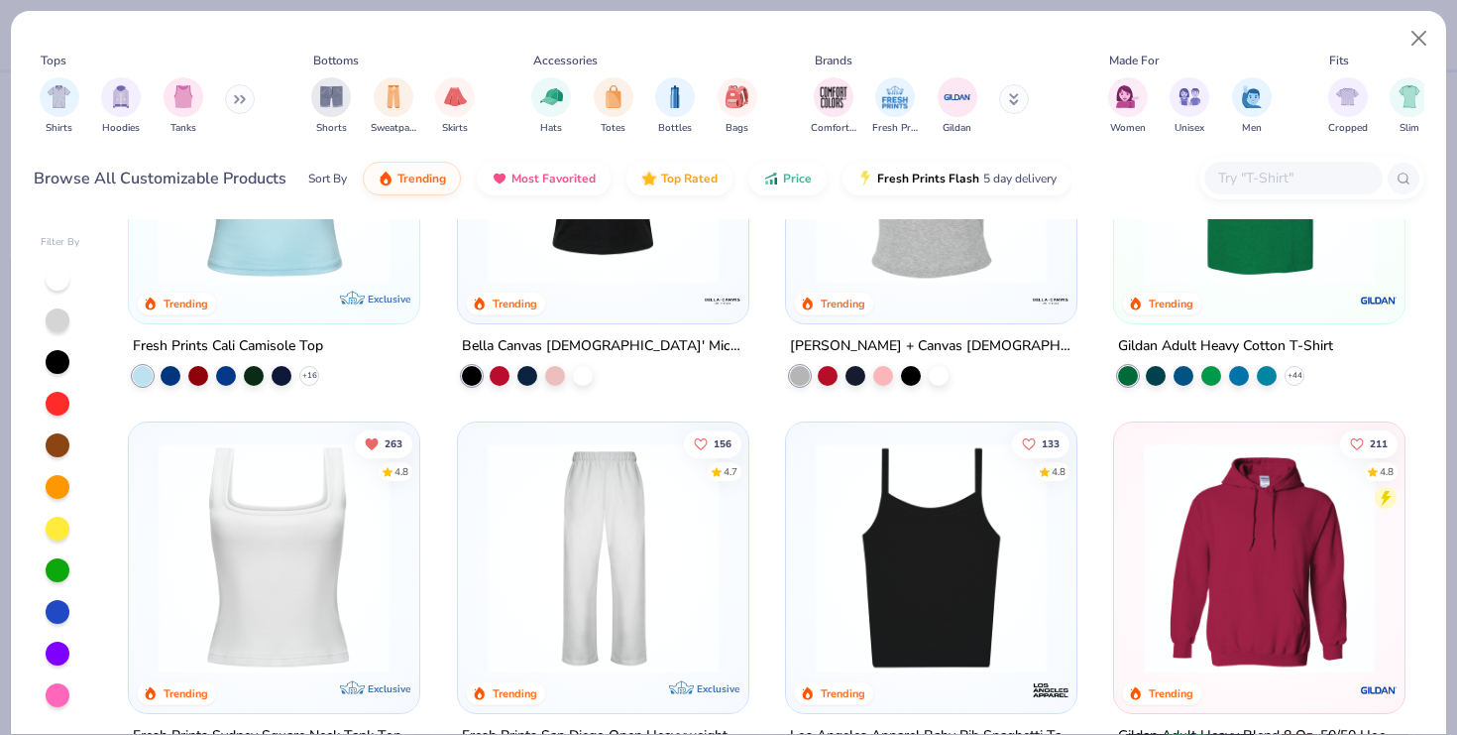
scroll to position [866, 0]
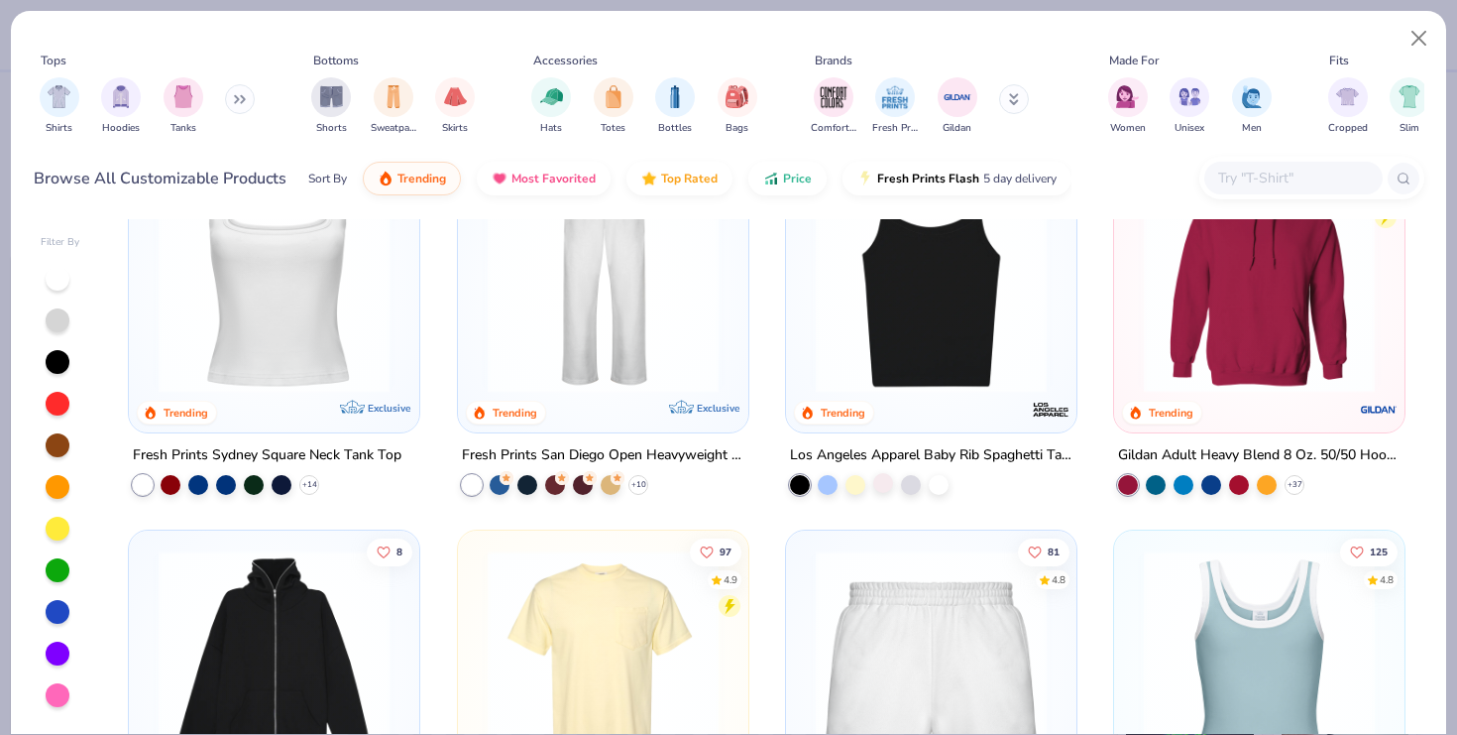
click at [885, 485] on div at bounding box center [883, 483] width 20 height 20
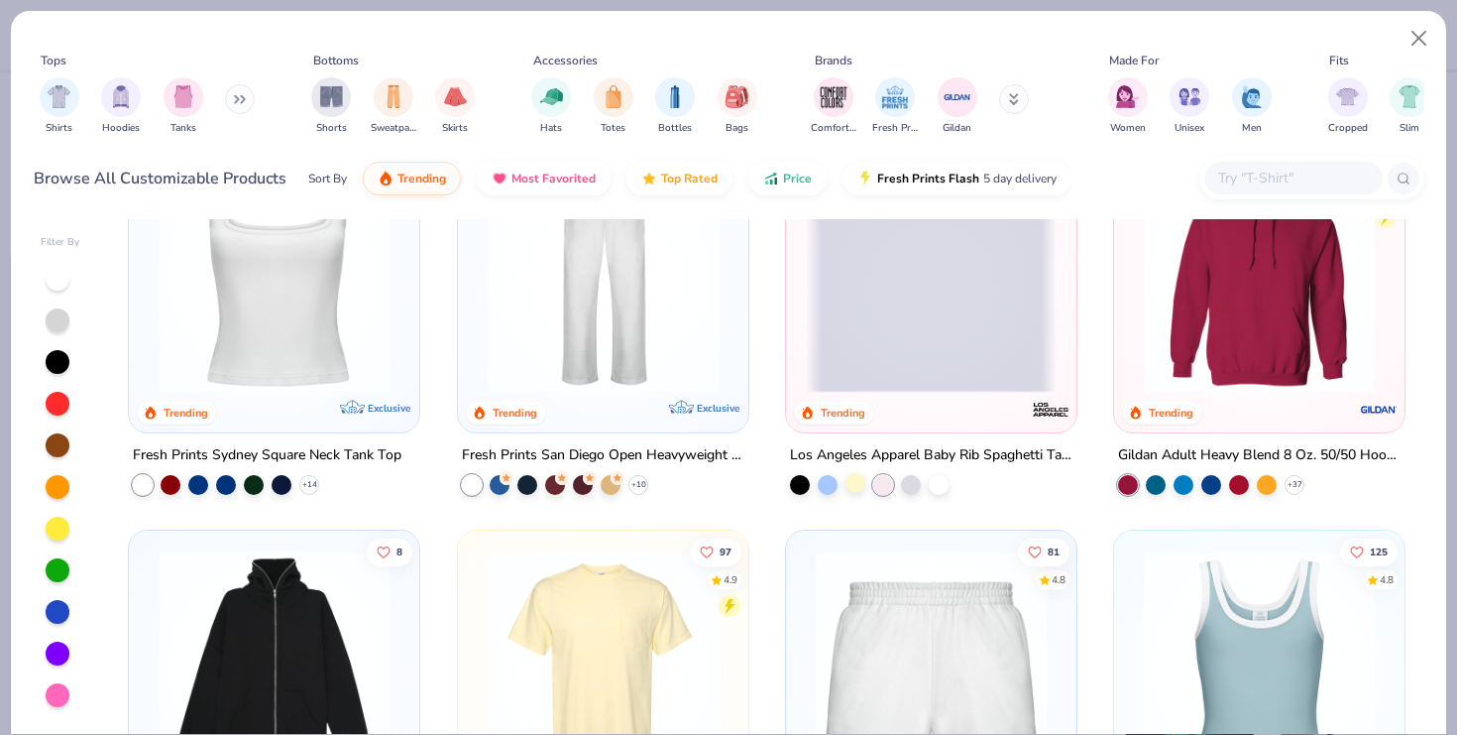
click at [857, 484] on div at bounding box center [856, 483] width 20 height 20
click at [889, 380] on span at bounding box center [931, 276] width 251 height 231
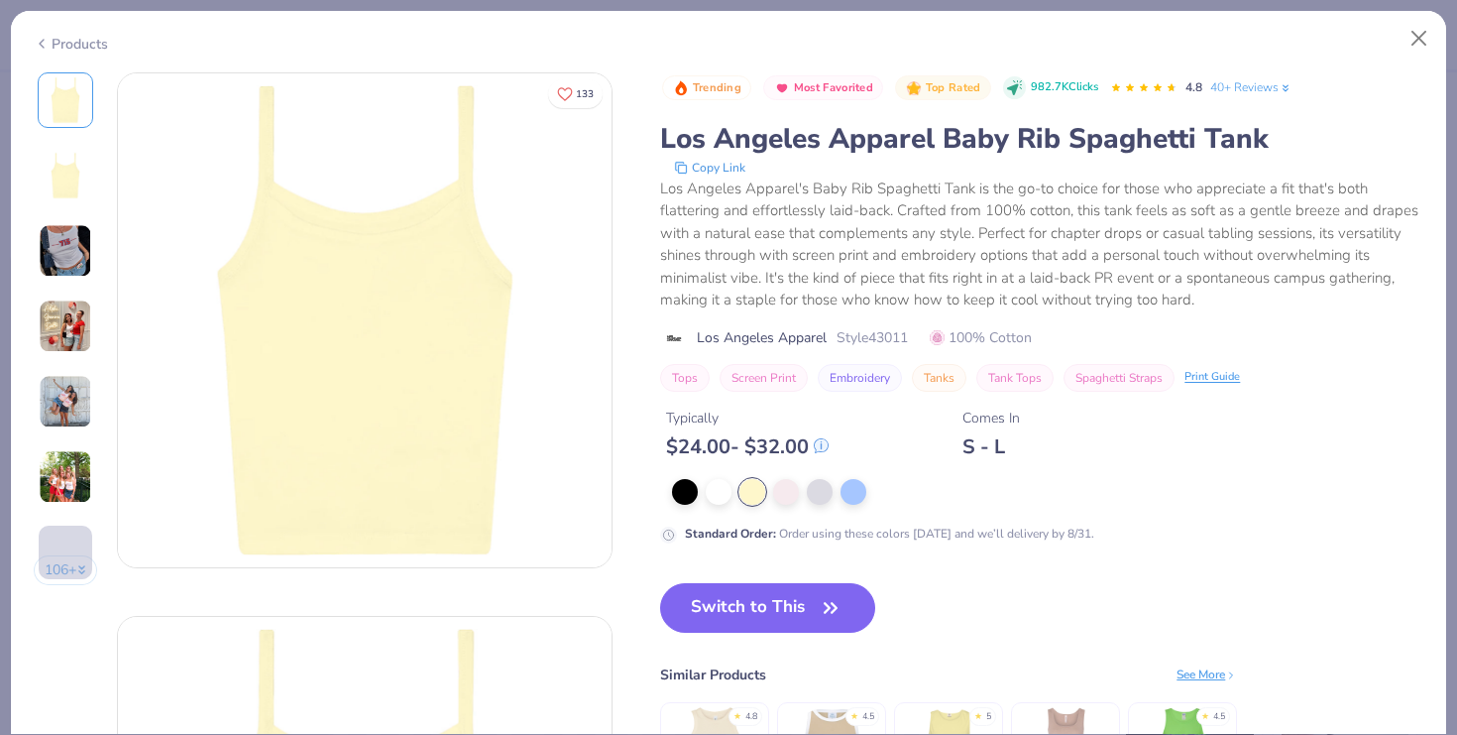
click at [797, 643] on div "Switch to This Similar Products See More ★ 4.8 ★ 4.5 ★ 5 ★ 4.5" at bounding box center [948, 717] width 577 height 268
click at [799, 610] on button "Switch to This" at bounding box center [767, 608] width 215 height 50
click at [797, 600] on button "Switch to This" at bounding box center [767, 608] width 215 height 50
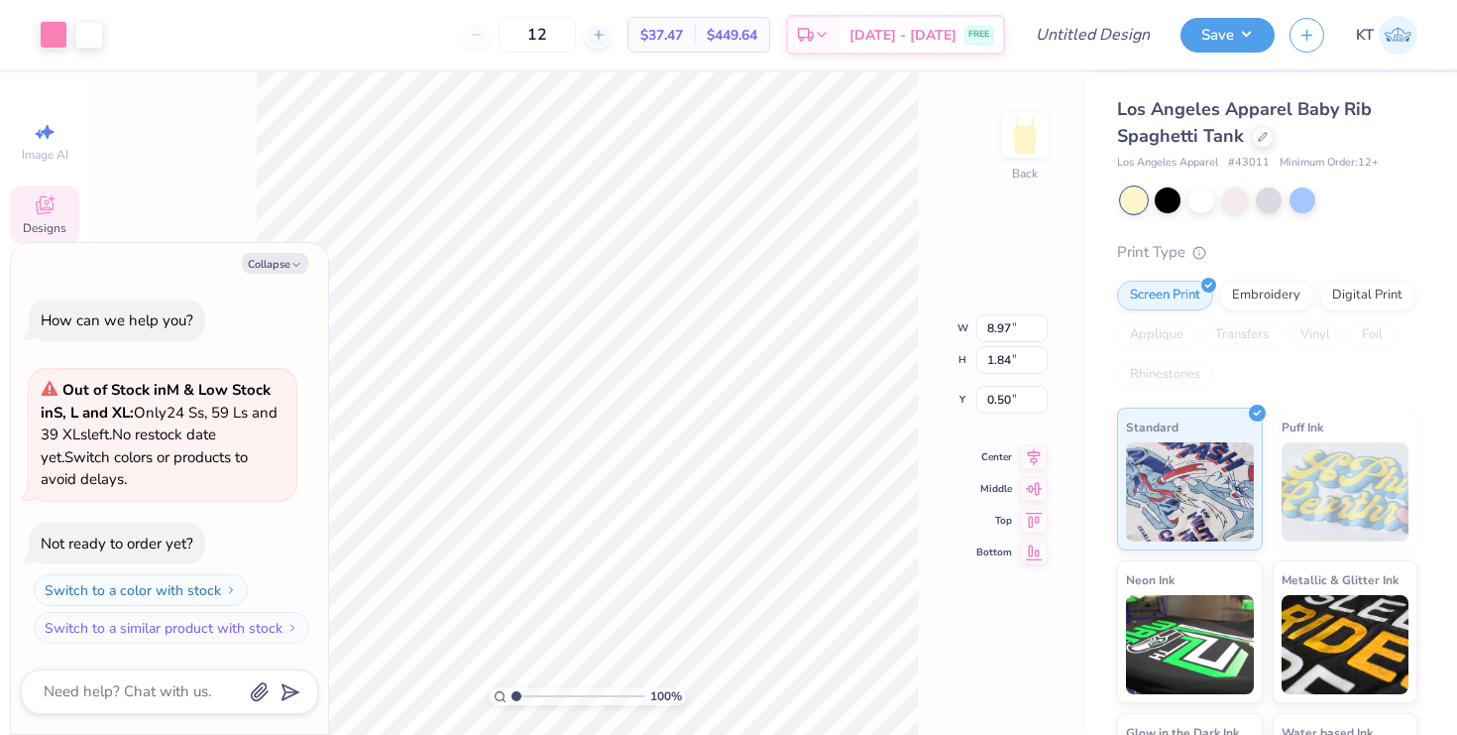
type textarea "x"
type input "1.70"
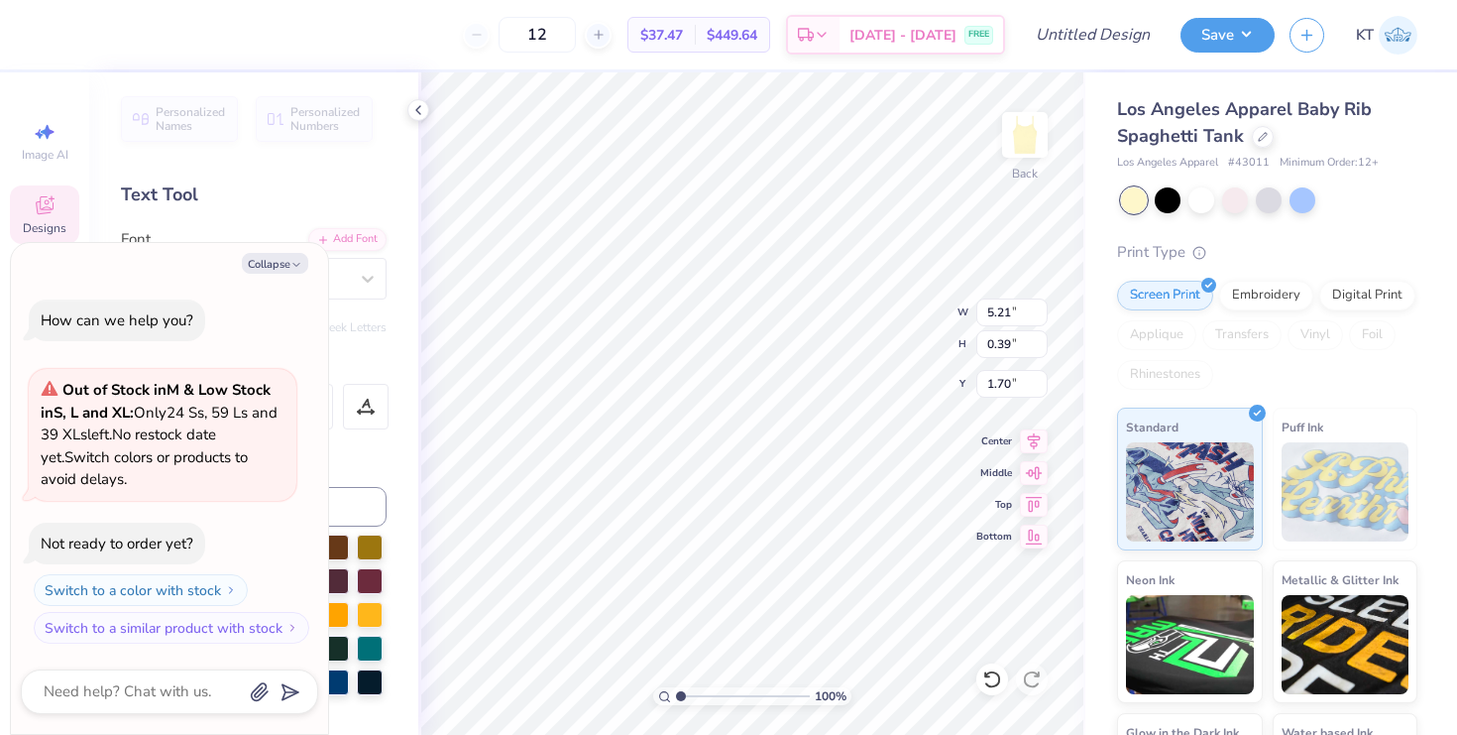
scroll to position [0, 6]
type textarea "x"
type textarea "P P H I"
type textarea "x"
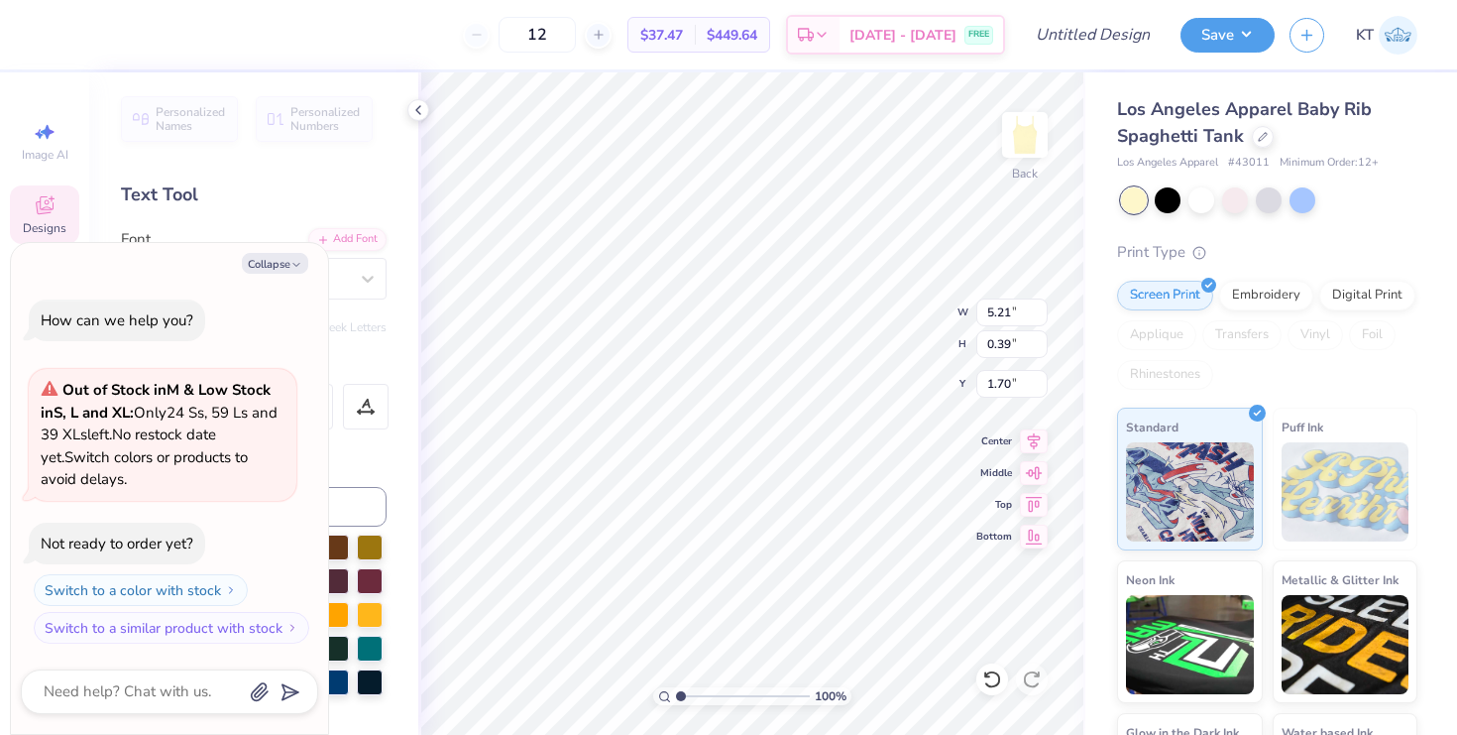
type textarea "Pi P H I"
click at [65, 29] on div at bounding box center [54, 33] width 28 height 28
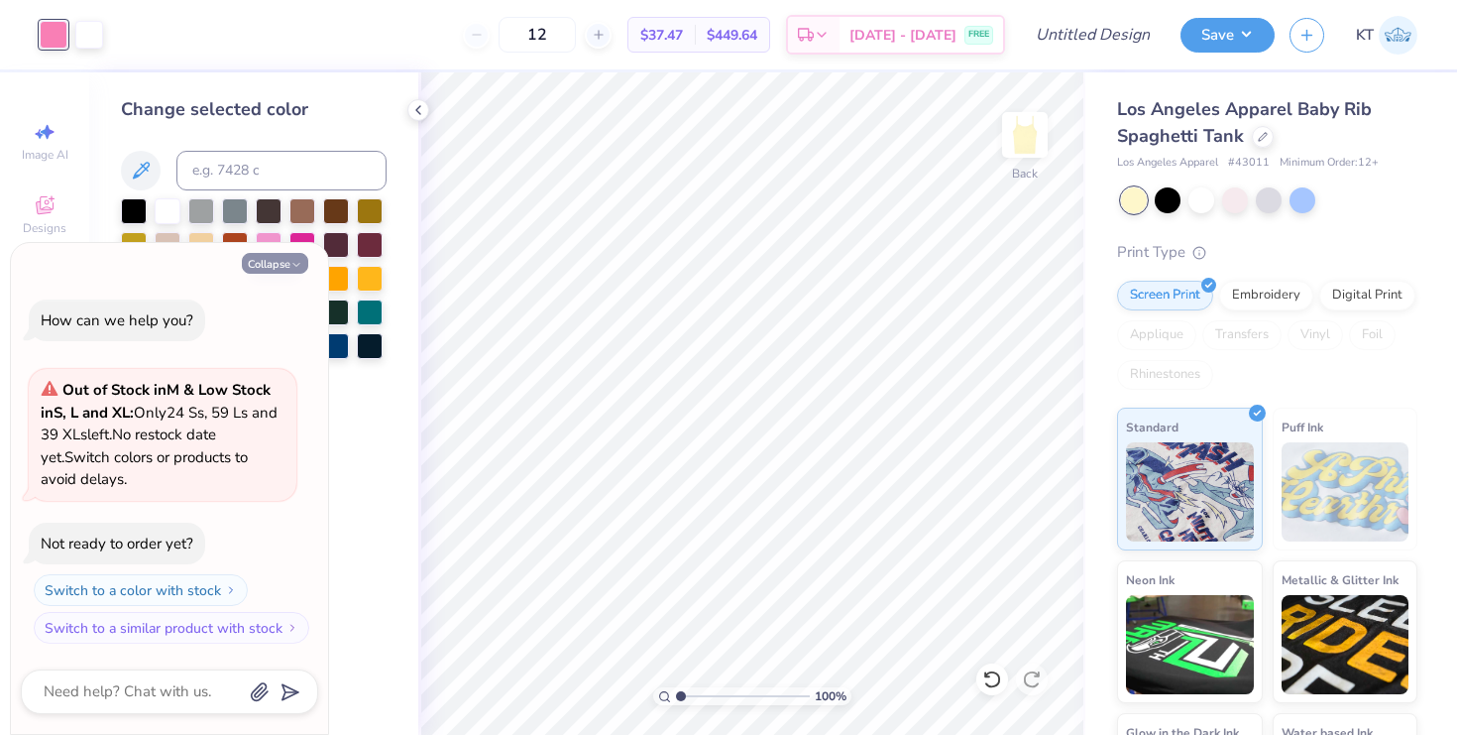
click at [282, 267] on button "Collapse" at bounding box center [275, 263] width 66 height 21
type textarea "x"
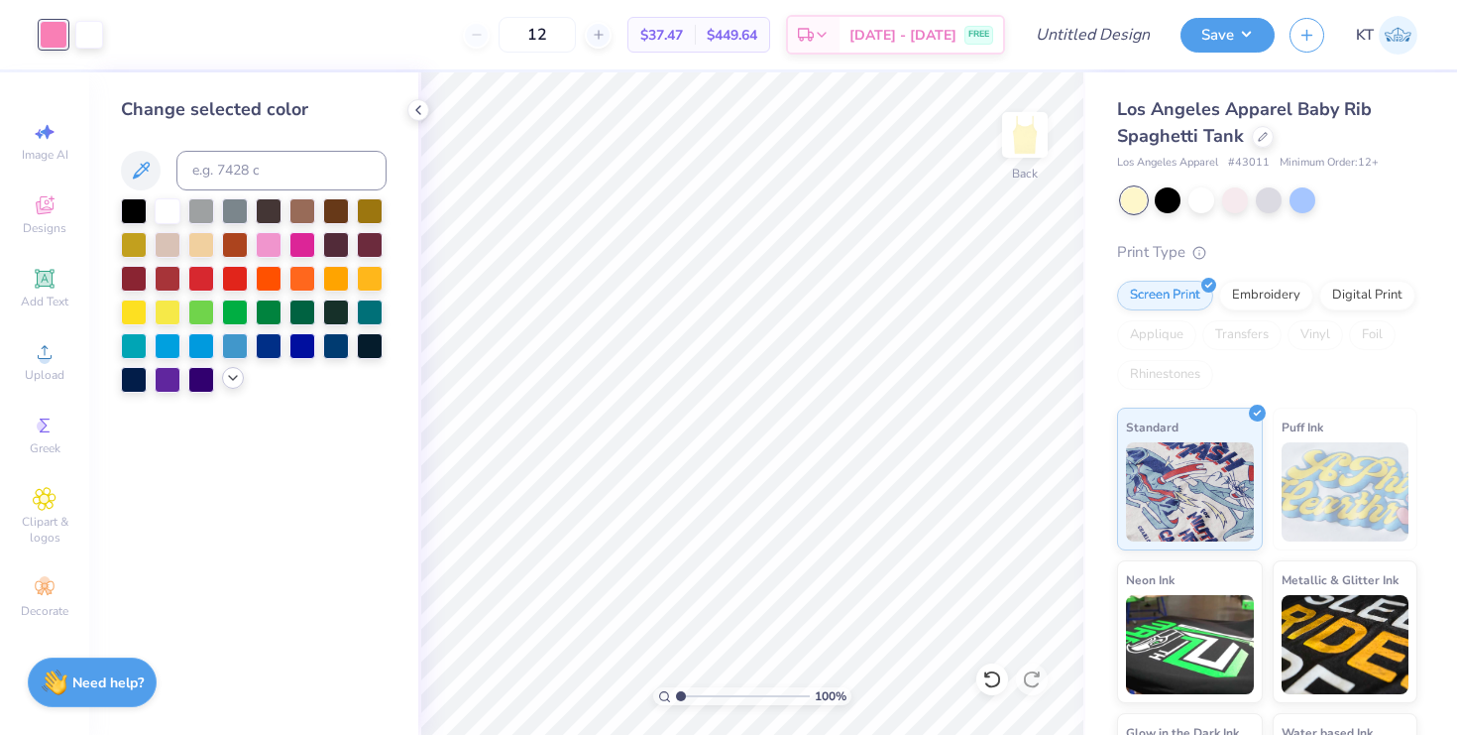
click at [234, 377] on icon at bounding box center [233, 378] width 16 height 16
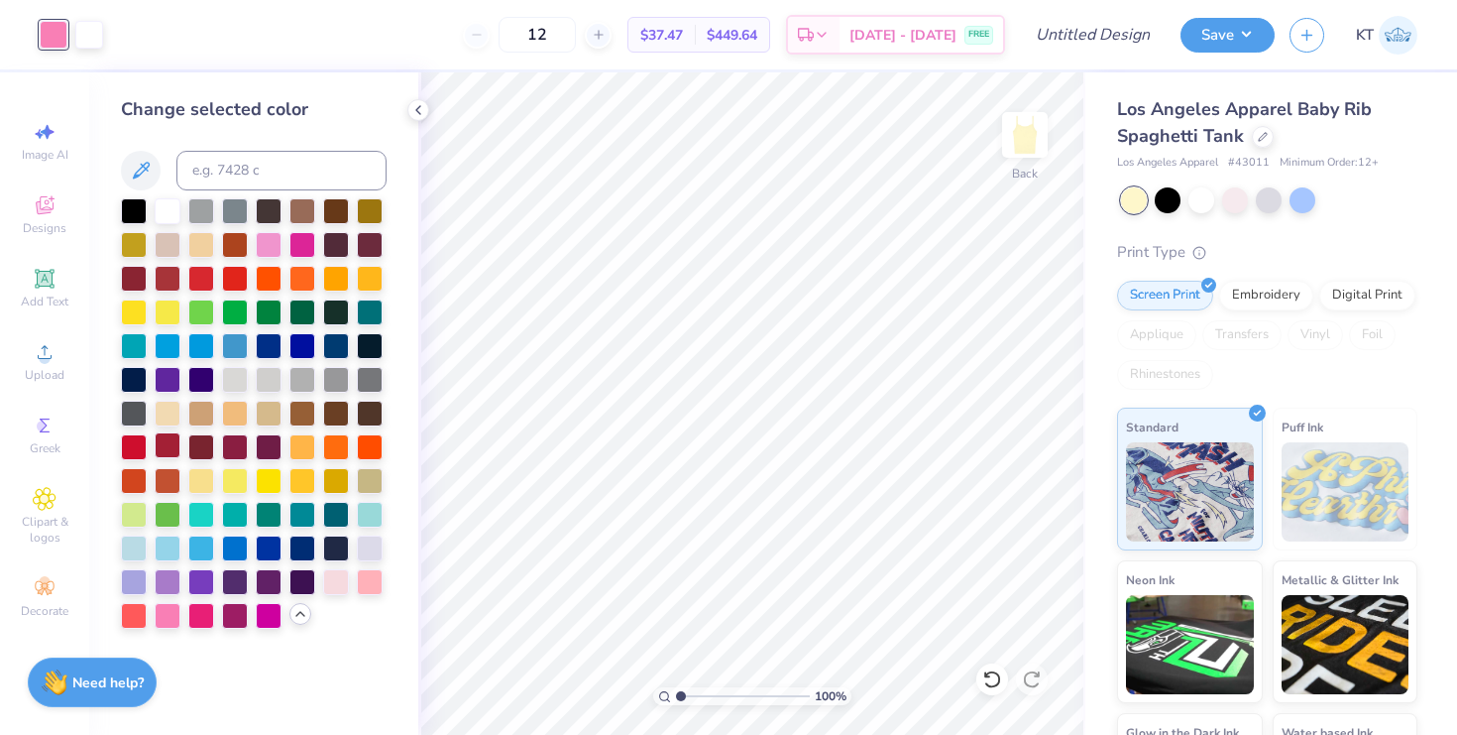
click at [164, 446] on div at bounding box center [168, 445] width 26 height 26
click at [137, 444] on div at bounding box center [134, 445] width 26 height 26
click at [83, 39] on div at bounding box center [89, 33] width 28 height 28
click at [168, 452] on div at bounding box center [168, 445] width 26 height 26
click at [416, 109] on polyline at bounding box center [418, 110] width 4 height 8
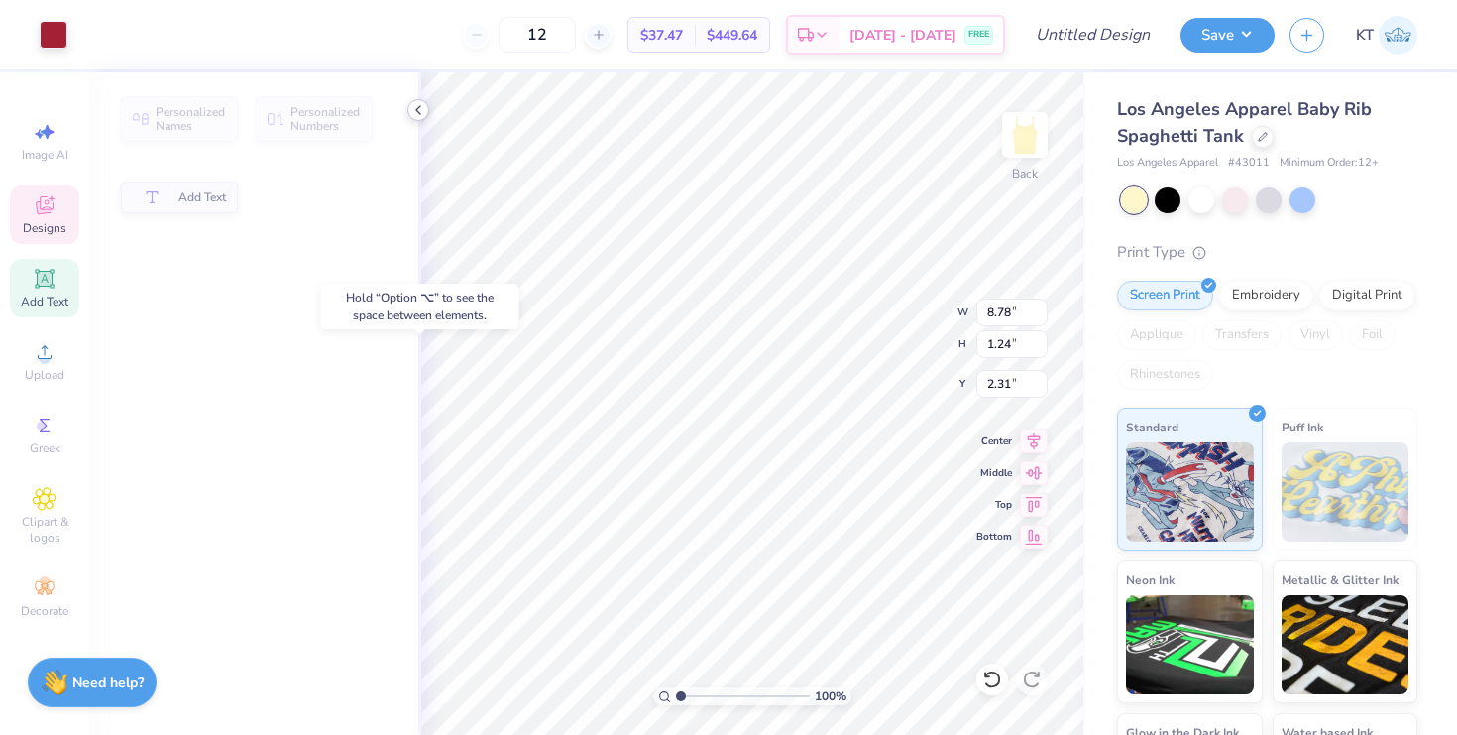
type input "2.29"
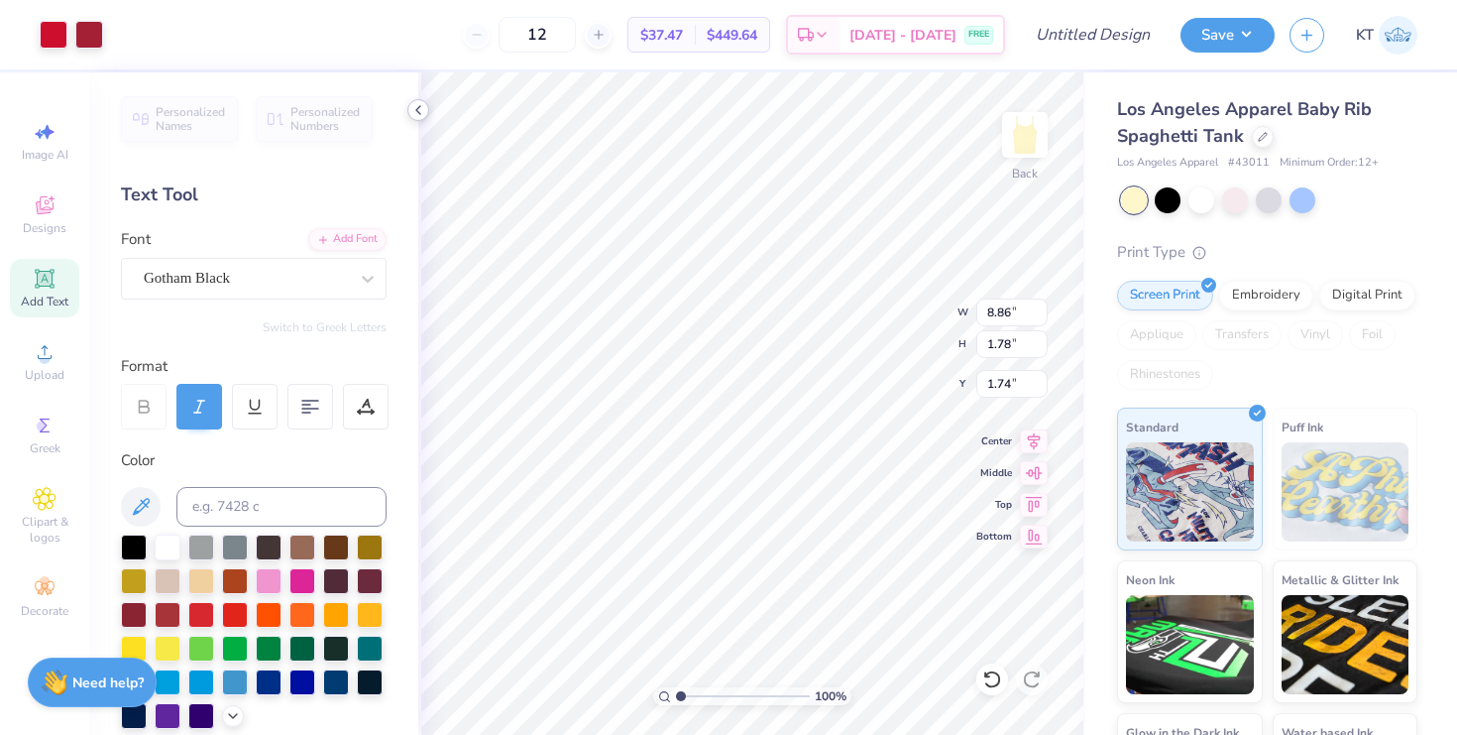
type input "7.60"
type input "1.53"
type input "1.65"
type input "6.79"
type input "1.37"
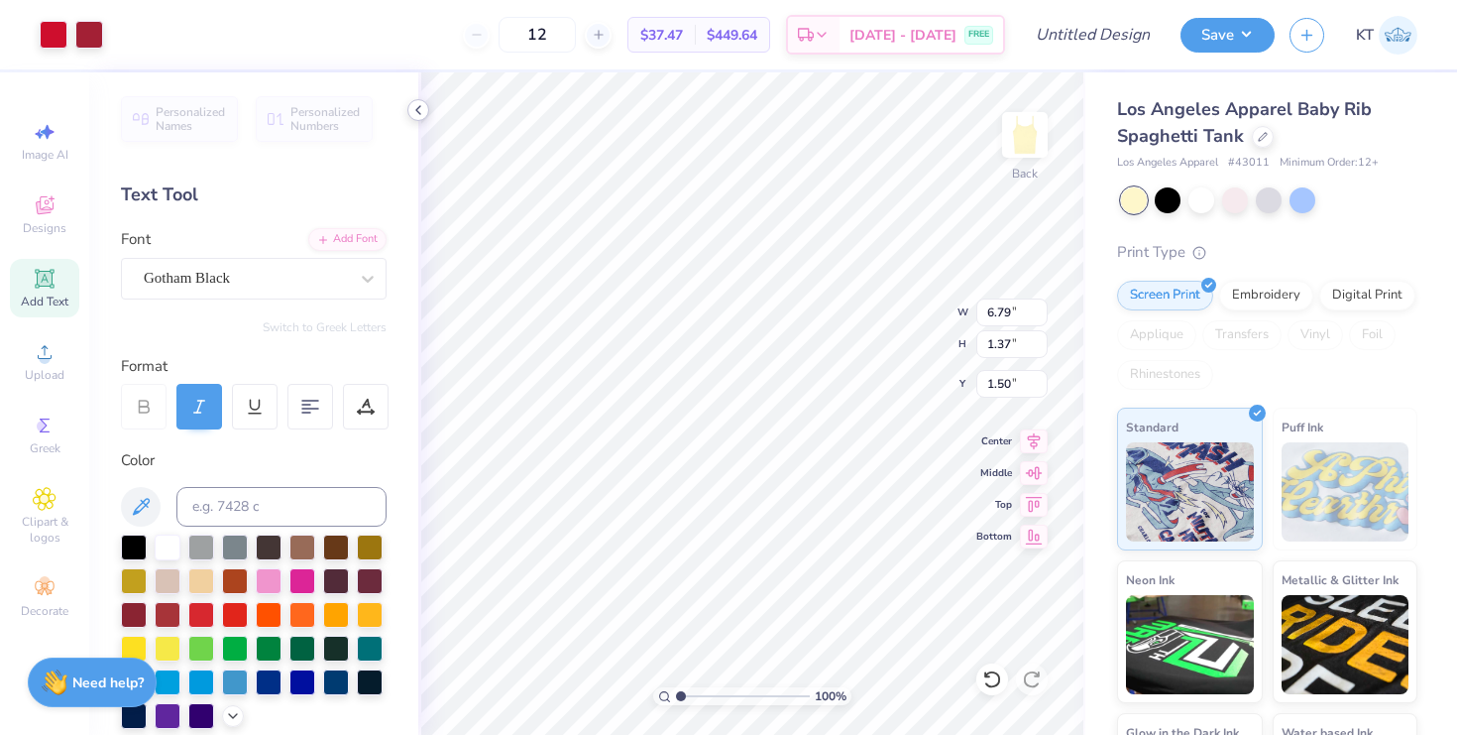
type input "1.86"
click at [422, 115] on icon at bounding box center [418, 110] width 16 height 16
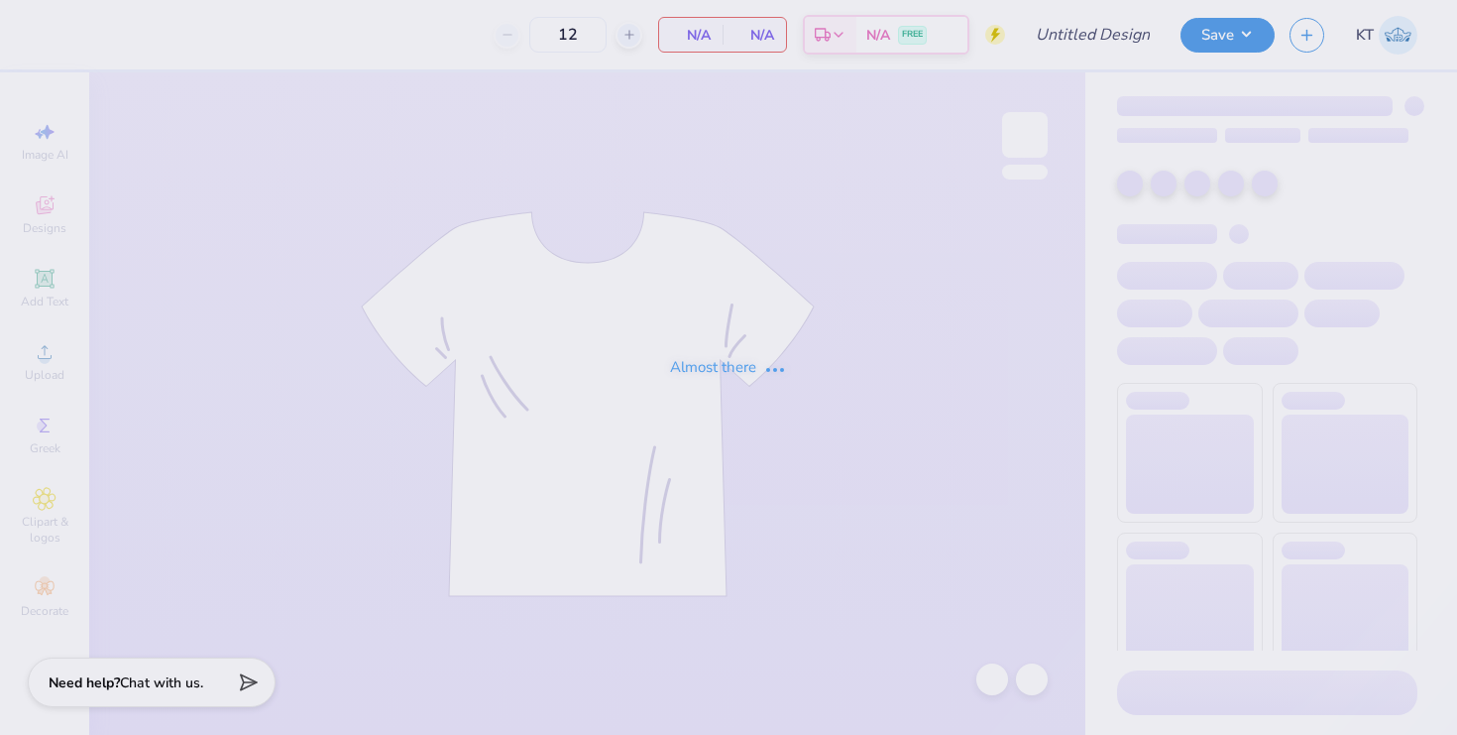
type input "50"
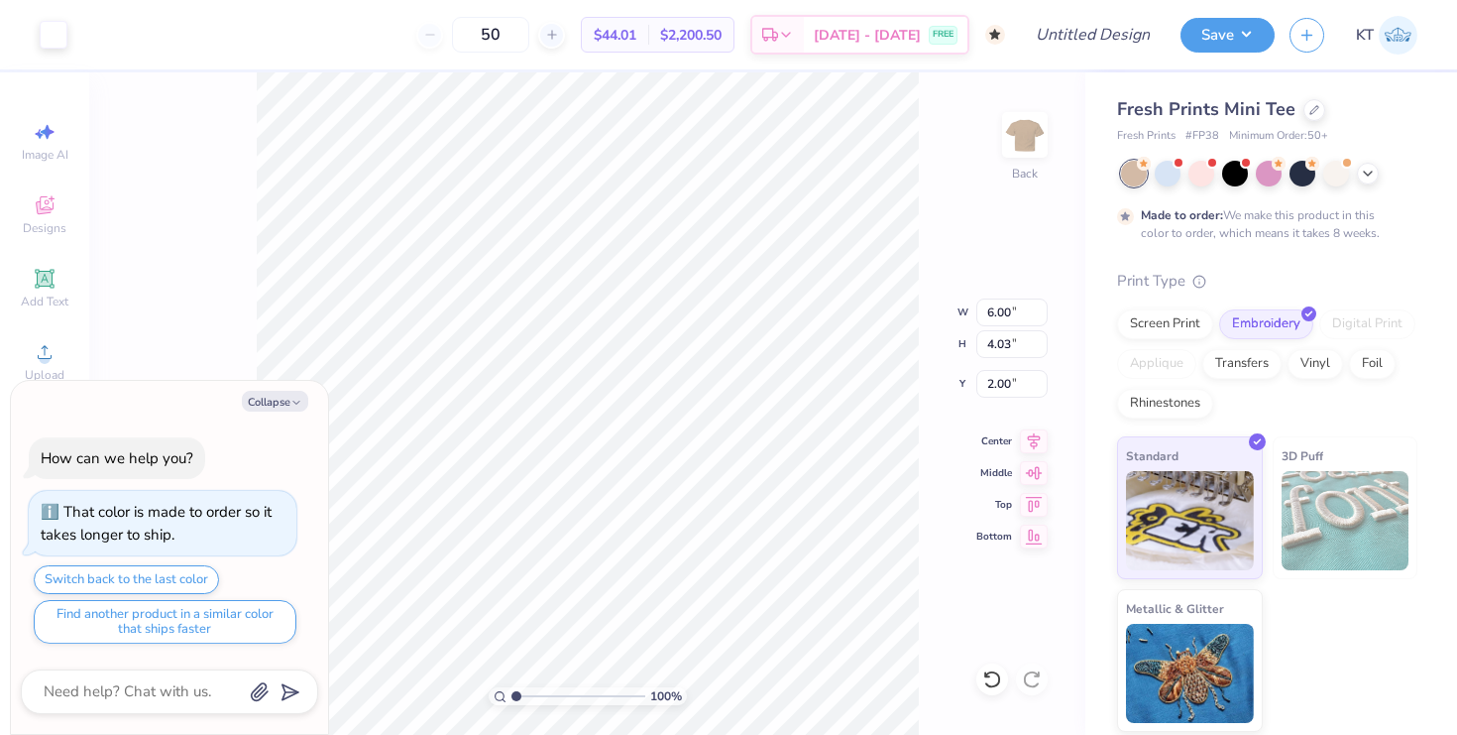
type textarea "x"
type input "3.00"
type textarea "x"
